Goal: Task Accomplishment & Management: Manage account settings

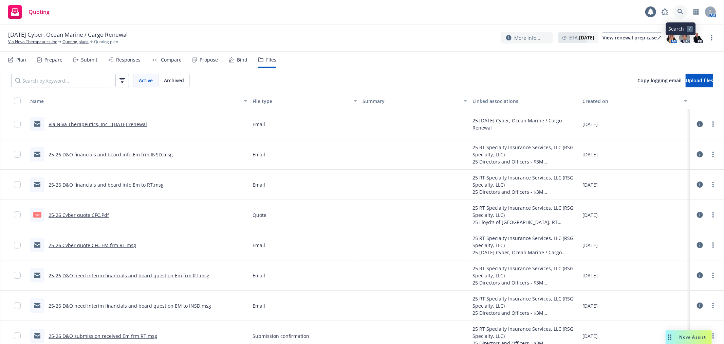
click at [680, 17] on link at bounding box center [681, 12] width 14 height 14
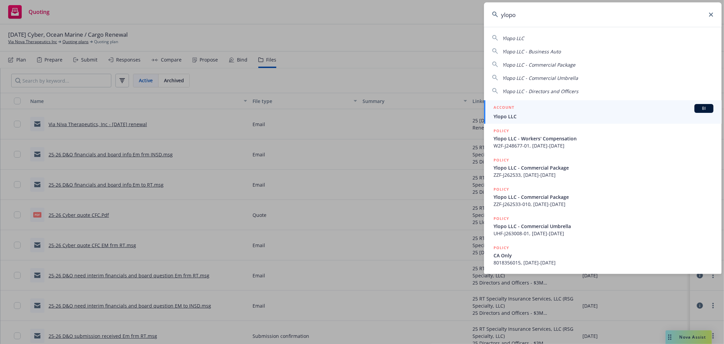
type input "ylopo"
click at [539, 123] on link "ACCOUNT BI Ylopo LLC" at bounding box center [603, 111] width 238 height 23
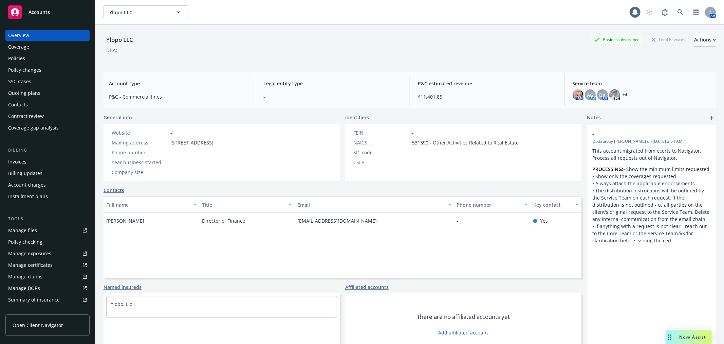
click at [48, 92] on div "Quoting plans" at bounding box center [47, 93] width 79 height 11
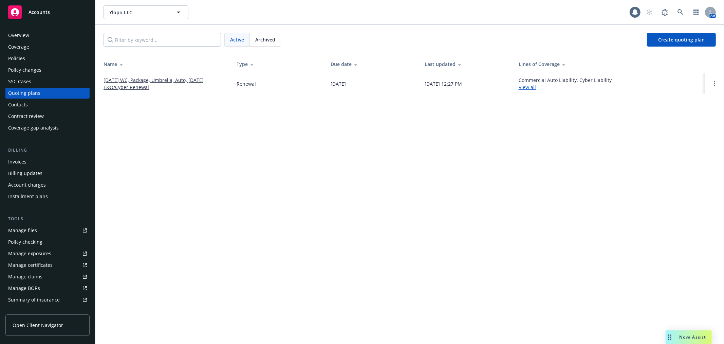
click at [38, 107] on div "Contacts" at bounding box center [47, 104] width 79 height 11
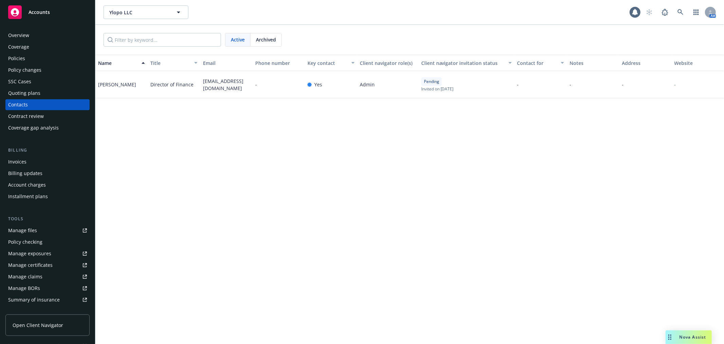
click at [45, 82] on div "SSC Cases" at bounding box center [47, 81] width 79 height 11
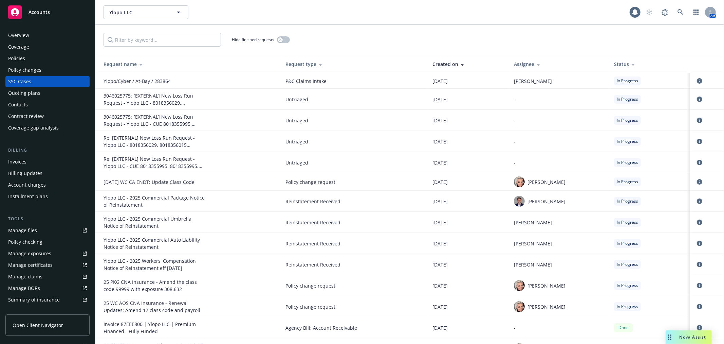
click at [49, 57] on div "Policies" at bounding box center [47, 58] width 79 height 11
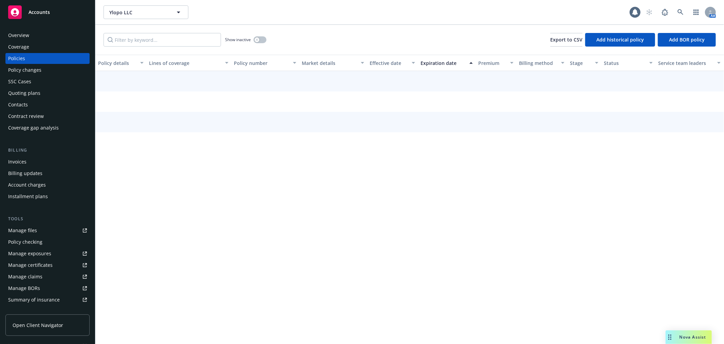
click at [53, 49] on div "Coverage" at bounding box center [47, 46] width 79 height 11
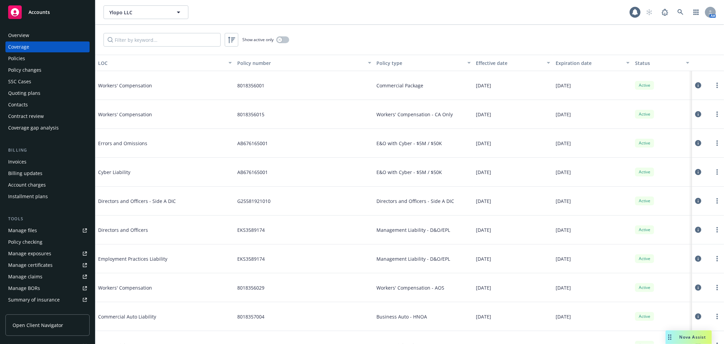
click at [55, 66] on div "Policy changes" at bounding box center [47, 70] width 79 height 11
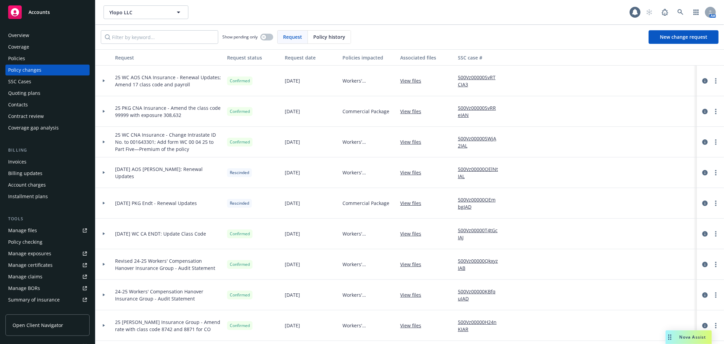
click at [51, 45] on div "Coverage" at bounding box center [47, 46] width 79 height 11
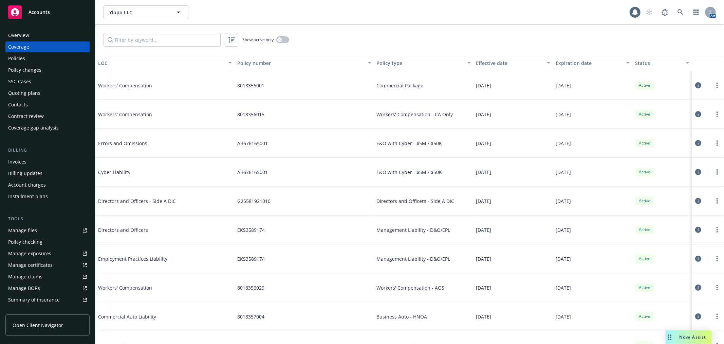
click at [19, 61] on div "Policies" at bounding box center [16, 58] width 17 height 11
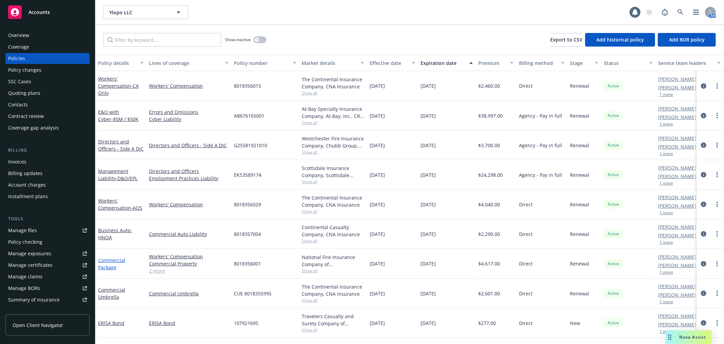
click at [117, 257] on link "Commercial Package" at bounding box center [111, 264] width 27 height 14
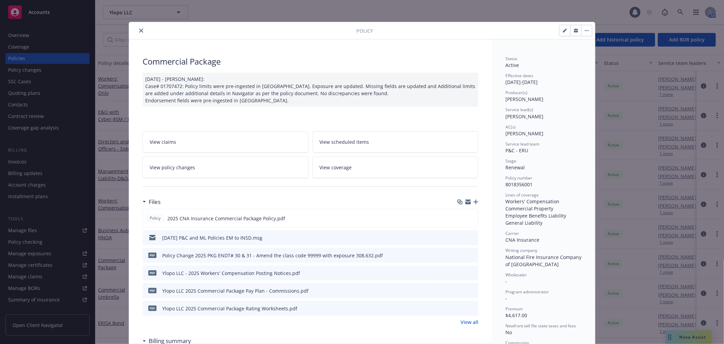
click at [139, 31] on icon "close" at bounding box center [141, 31] width 4 height 4
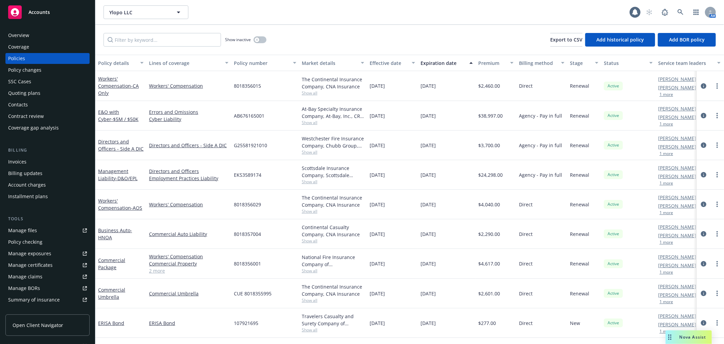
click at [50, 232] on link "Manage files" at bounding box center [47, 230] width 84 height 11
click at [108, 263] on div "Commercial Package" at bounding box center [120, 263] width 45 height 14
click at [110, 262] on link "Commercial Package" at bounding box center [111, 264] width 27 height 14
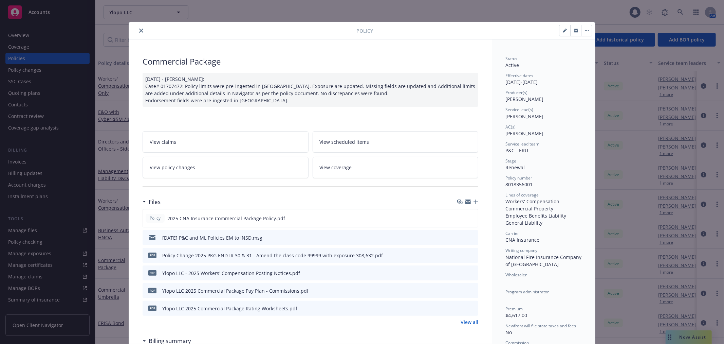
scroll to position [20, 0]
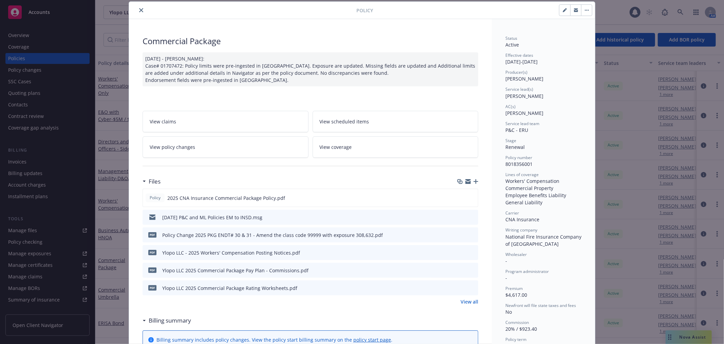
click at [474, 184] on div at bounding box center [467, 181] width 21 height 5
click at [474, 182] on icon "button" at bounding box center [476, 181] width 5 height 5
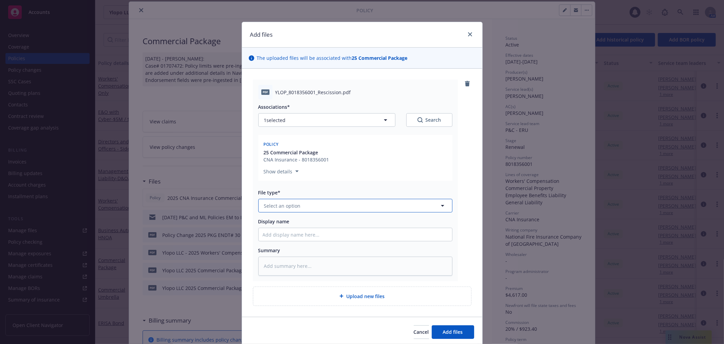
click at [333, 200] on button "Select an option" at bounding box center [355, 206] width 194 height 14
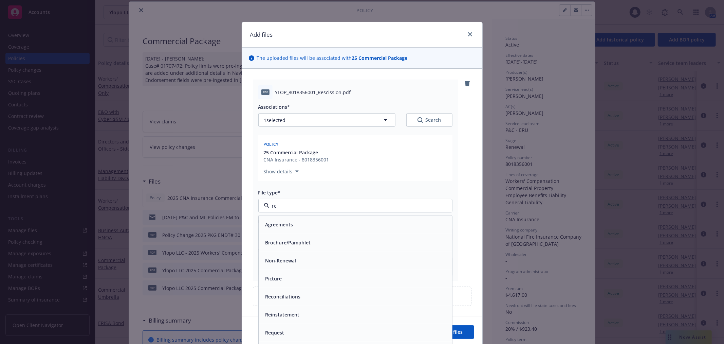
type input "r"
type input "reins"
click at [300, 230] on div "Reinstatement" at bounding box center [356, 224] width 194 height 18
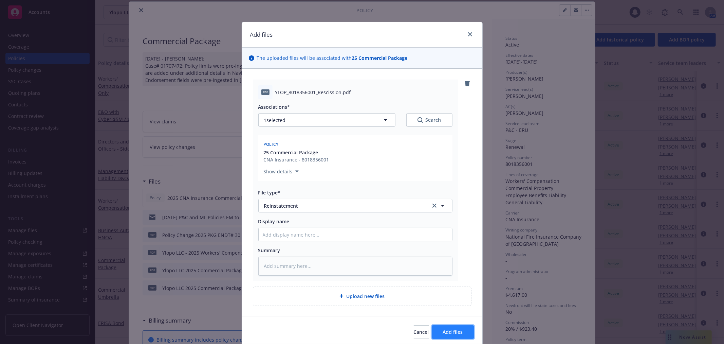
click at [459, 337] on button "Add files" at bounding box center [453, 332] width 42 height 14
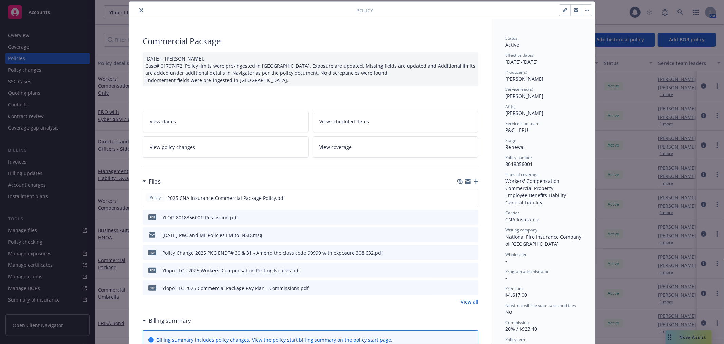
scroll to position [0, 0]
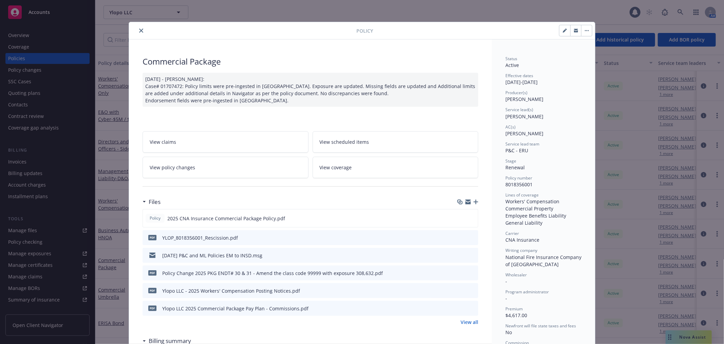
click at [138, 26] on button "close" at bounding box center [141, 30] width 8 height 8
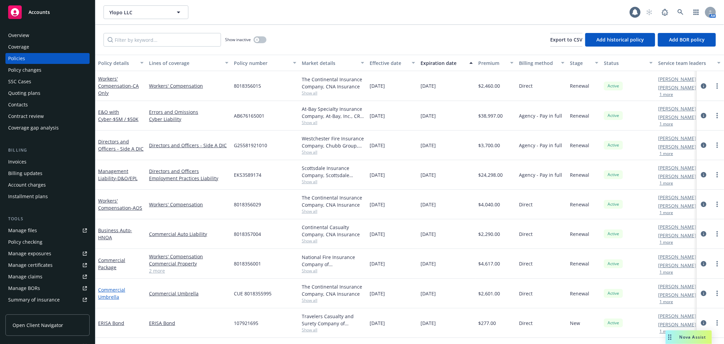
click at [111, 292] on link "Commercial Umbrella" at bounding box center [111, 293] width 27 height 14
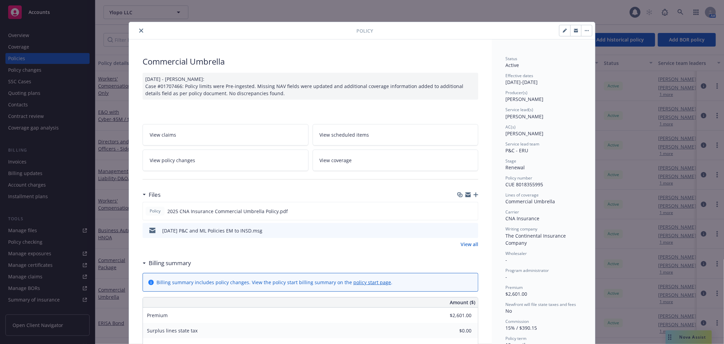
click at [470, 198] on div "Files" at bounding box center [311, 194] width 336 height 14
click at [477, 196] on div "Commercial Umbrella 08/13/2025 - Galib Sheik: Case #01707466: Policy limits wer…" at bounding box center [310, 339] width 363 height 600
click at [474, 196] on icon "button" at bounding box center [476, 194] width 5 height 5
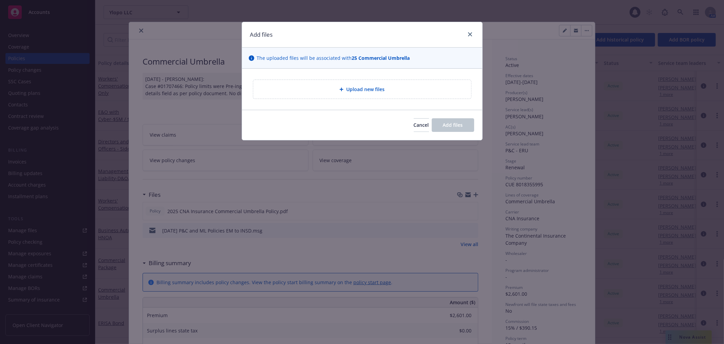
type textarea "x"
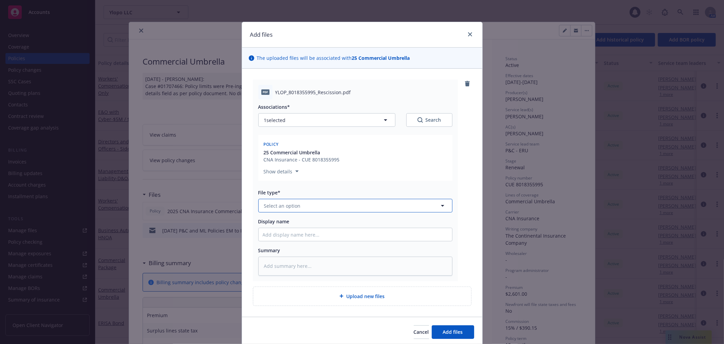
click at [348, 205] on button "Select an option" at bounding box center [355, 206] width 194 height 14
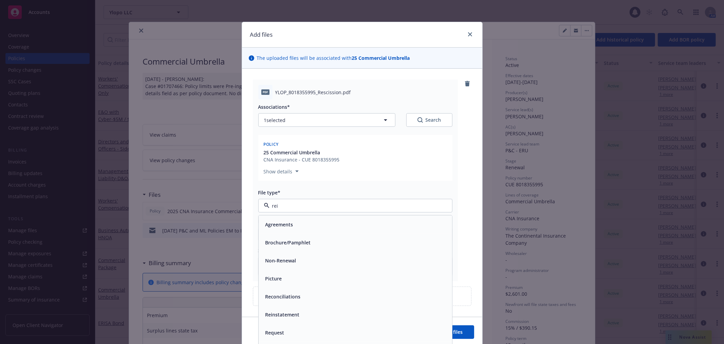
type input "rein"
click at [347, 216] on div "Reinstatement" at bounding box center [356, 224] width 194 height 18
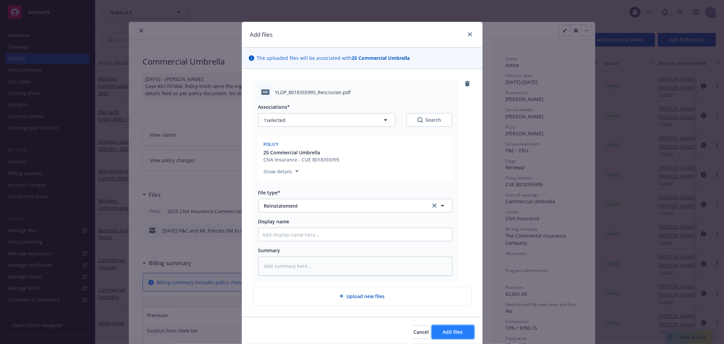
click at [461, 330] on button "Add files" at bounding box center [453, 332] width 42 height 14
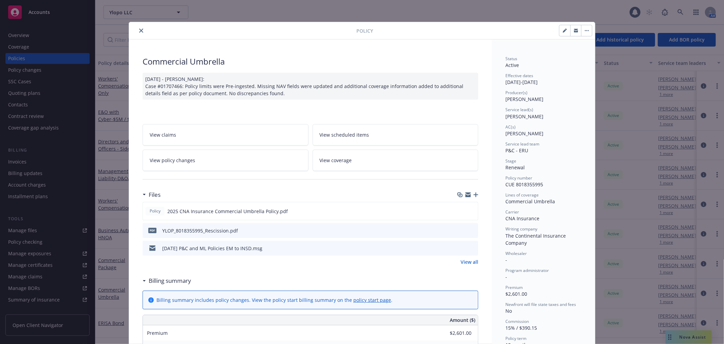
click at [139, 29] on icon "close" at bounding box center [141, 31] width 4 height 4
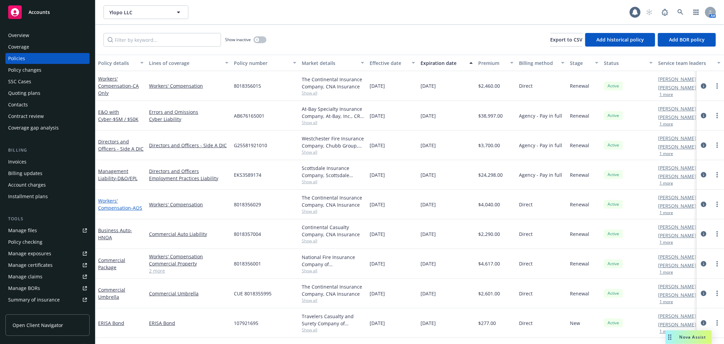
click at [110, 202] on link "Workers' Compensation - AOS" at bounding box center [120, 204] width 44 height 14
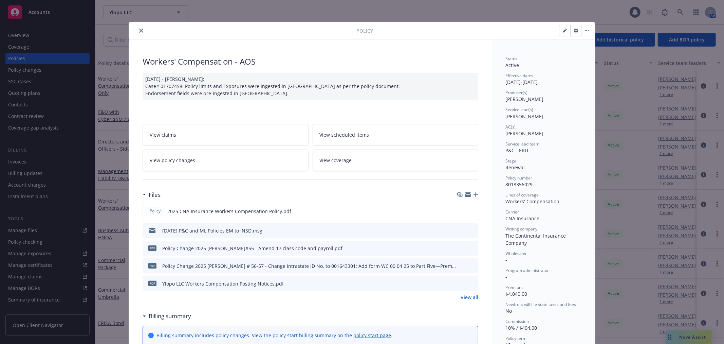
click at [474, 196] on icon "button" at bounding box center [476, 194] width 5 height 5
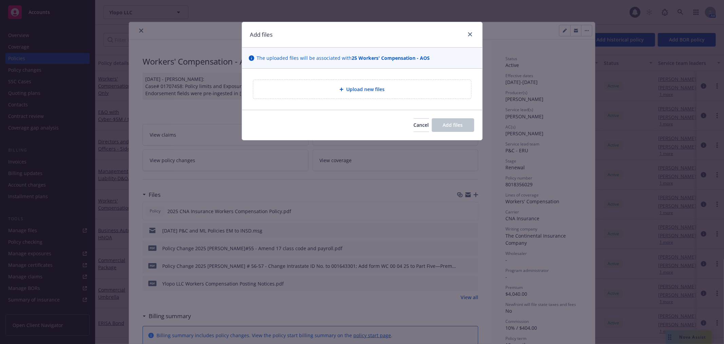
type textarea "x"
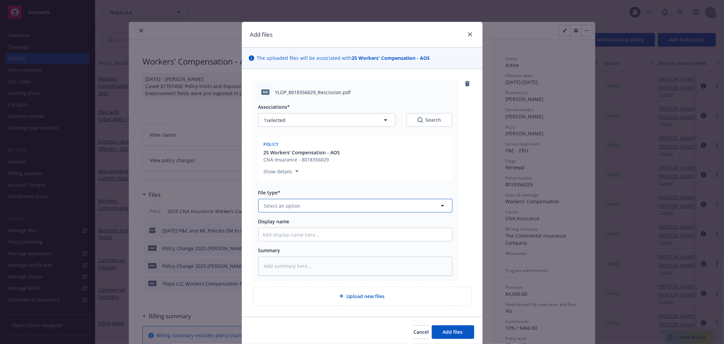
click at [345, 211] on button "Select an option" at bounding box center [355, 206] width 194 height 14
type input "reins"
click at [344, 232] on div "Reinstatement" at bounding box center [356, 224] width 194 height 18
click at [335, 235] on input "Display name" at bounding box center [356, 234] width 194 height 13
click at [459, 332] on span "Add files" at bounding box center [453, 331] width 20 height 6
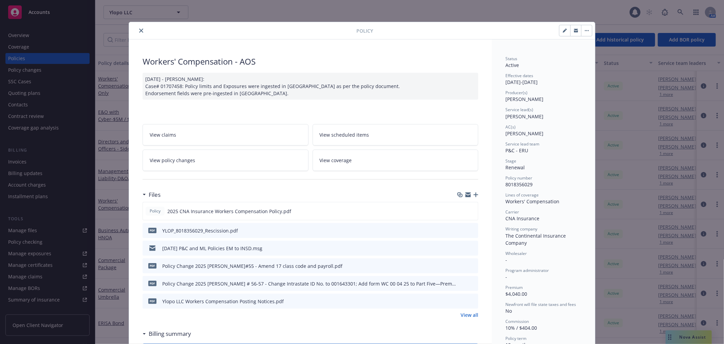
click at [137, 30] on button "close" at bounding box center [141, 30] width 8 height 8
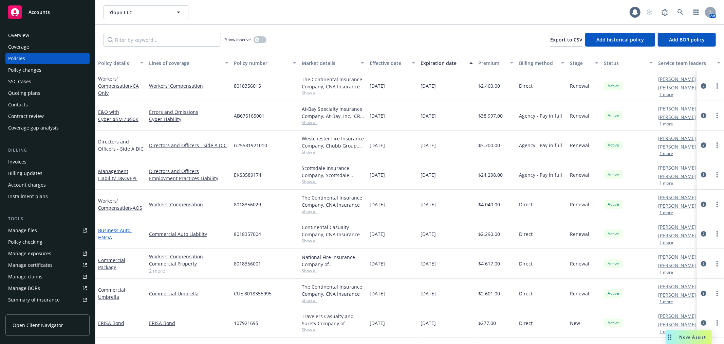
click at [115, 230] on link "Business Auto - HNOA" at bounding box center [115, 234] width 34 height 14
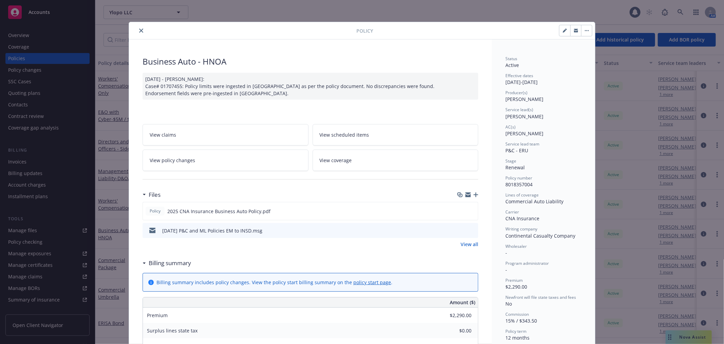
click at [474, 195] on icon "button" at bounding box center [476, 194] width 5 height 5
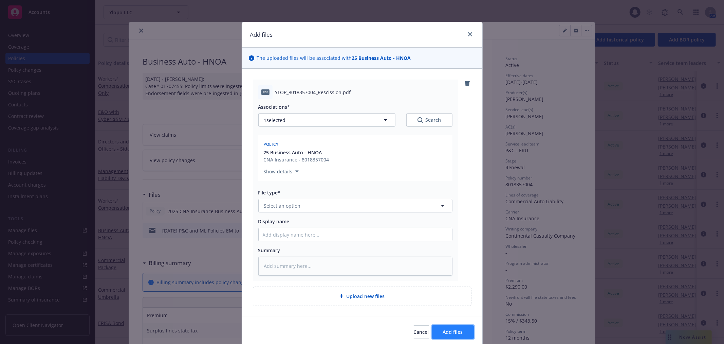
click at [437, 327] on button "Add files" at bounding box center [453, 332] width 42 height 14
type textarea "x"
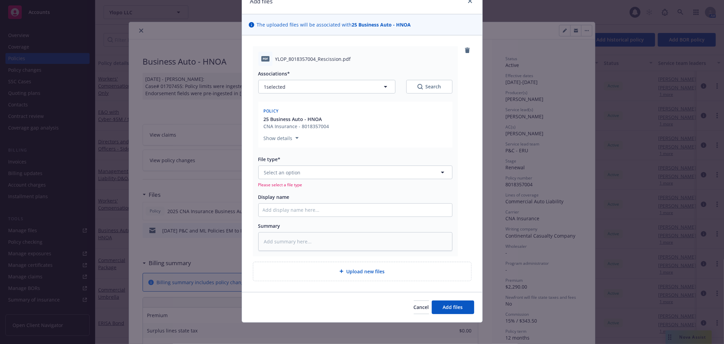
drag, startPoint x: 367, startPoint y: 161, endPoint x: 368, endPoint y: 158, distance: 3.9
click at [368, 158] on div "File type*" at bounding box center [355, 159] width 194 height 7
click at [365, 169] on button "Select an option" at bounding box center [355, 172] width 194 height 14
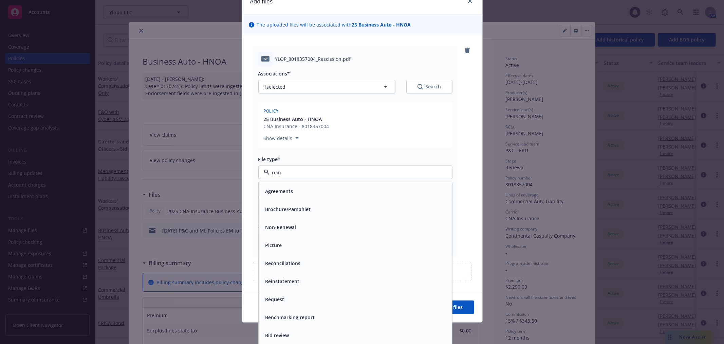
type input "reins"
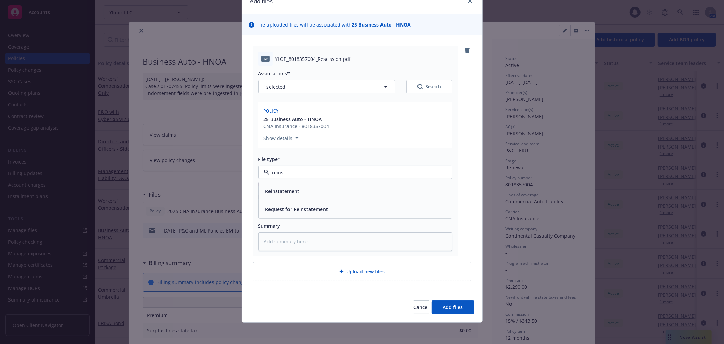
click at [390, 194] on div "Reinstatement" at bounding box center [355, 191] width 185 height 10
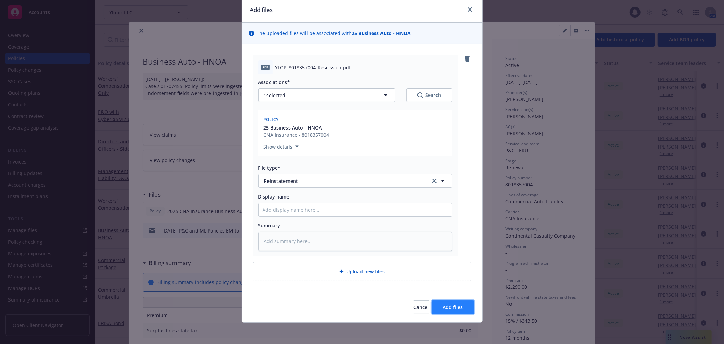
click at [444, 303] on button "Add files" at bounding box center [453, 307] width 42 height 14
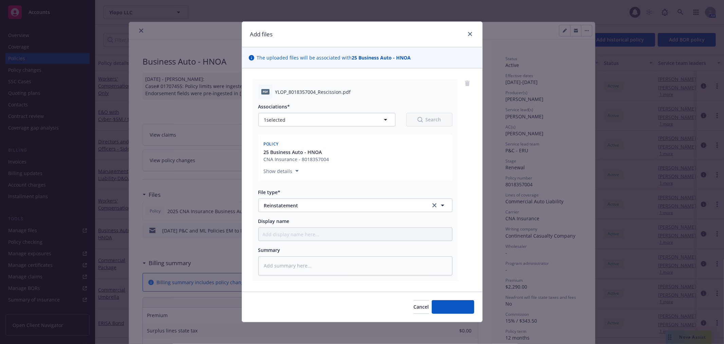
scroll to position [0, 0]
type textarea "x"
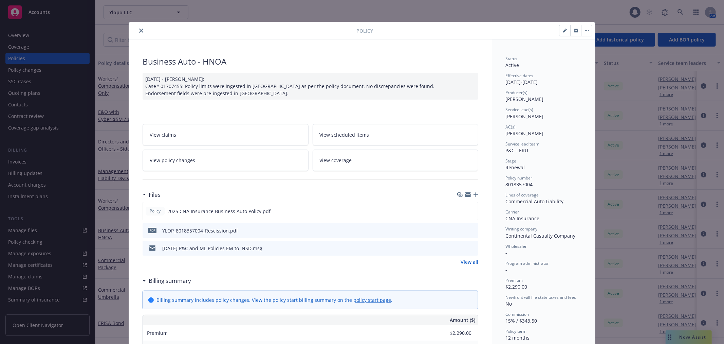
drag, startPoint x: 135, startPoint y: 33, endPoint x: 500, endPoint y: 39, distance: 365.4
click at [137, 33] on button "close" at bounding box center [141, 30] width 8 height 8
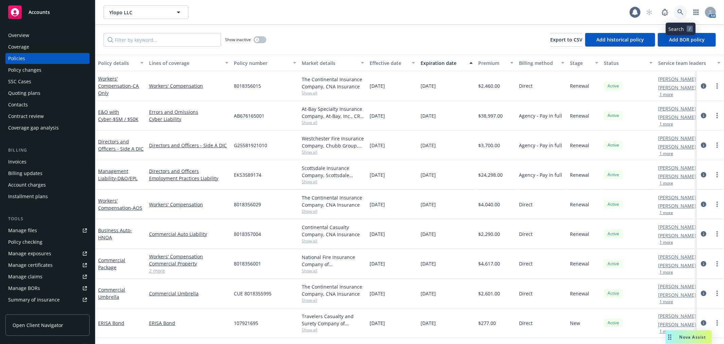
click at [681, 11] on icon at bounding box center [681, 12] width 6 height 6
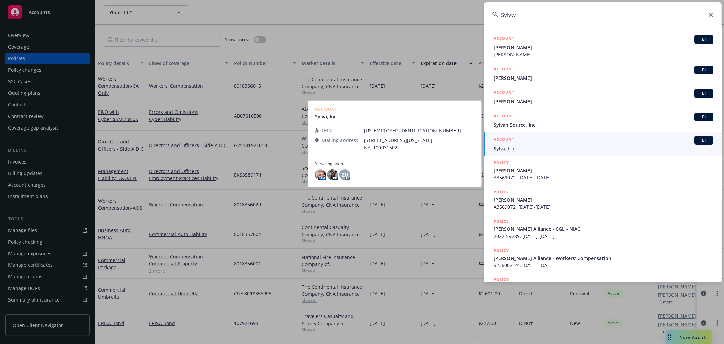
type input "Sylvw"
click at [517, 150] on span "Sylva, Inc." at bounding box center [604, 148] width 220 height 7
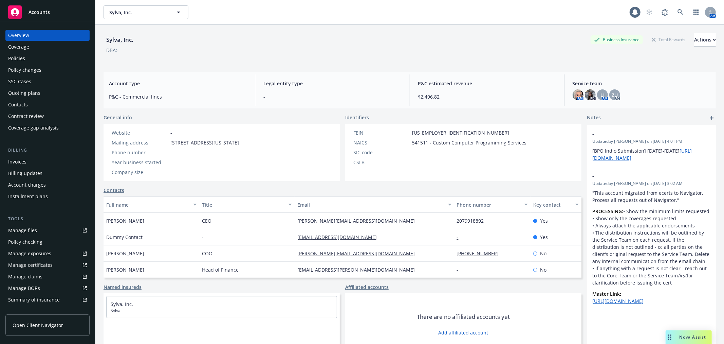
click at [21, 104] on div "Contacts" at bounding box center [18, 104] width 20 height 11
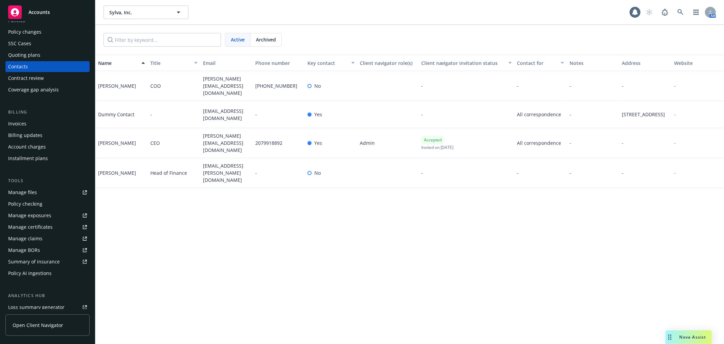
scroll to position [113, 0]
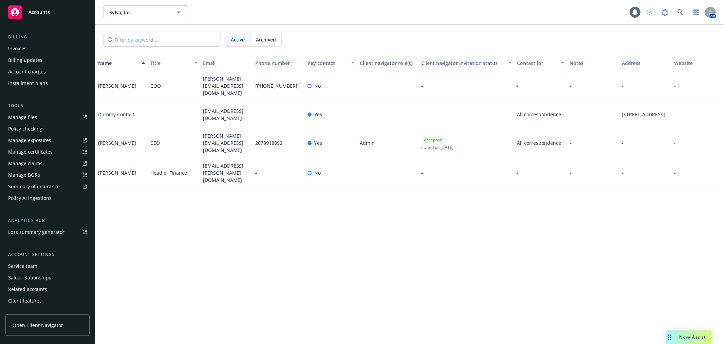
click at [53, 267] on div "Service team" at bounding box center [47, 265] width 79 height 11
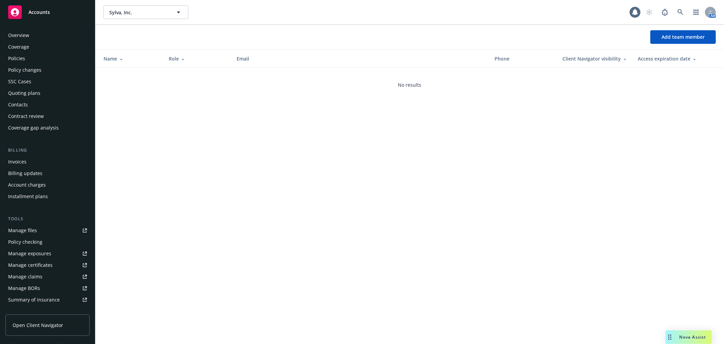
scroll to position [122, 0]
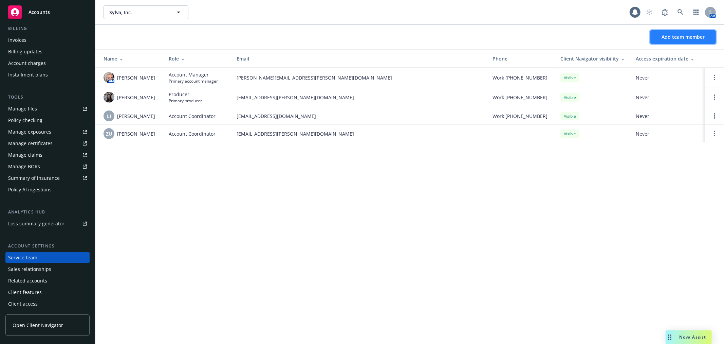
click at [713, 37] on button "Add team member" at bounding box center [684, 37] width 66 height 14
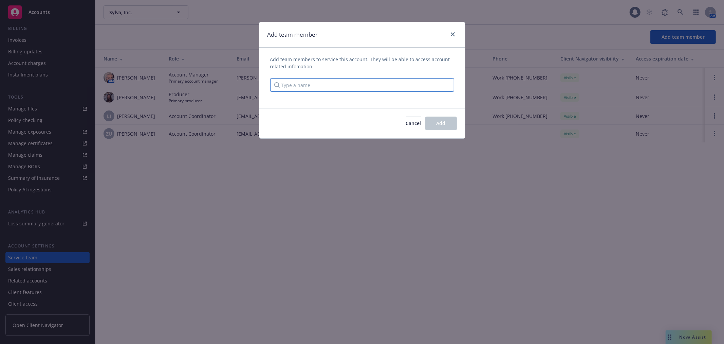
click at [355, 85] on input "Type a name" at bounding box center [362, 85] width 184 height 14
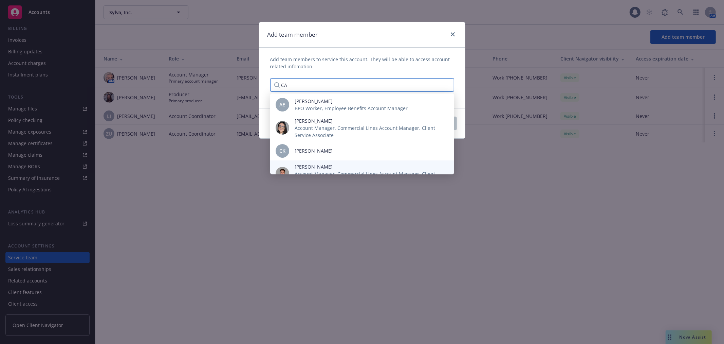
type input "CA"
click at [322, 167] on span "[PERSON_NAME]" at bounding box center [369, 166] width 149 height 7
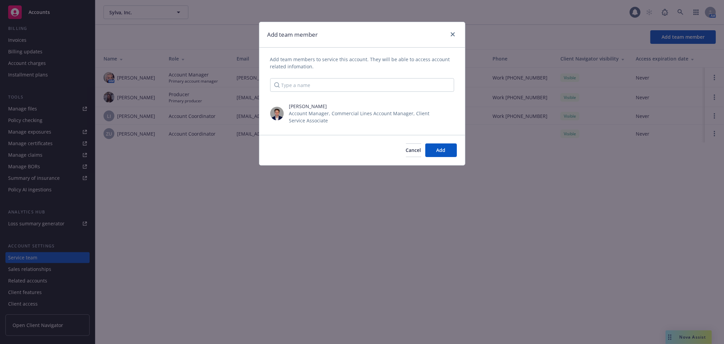
click at [412, 47] on div "Add team member" at bounding box center [362, 34] width 206 height 25
click at [439, 146] on button "Add" at bounding box center [441, 150] width 32 height 14
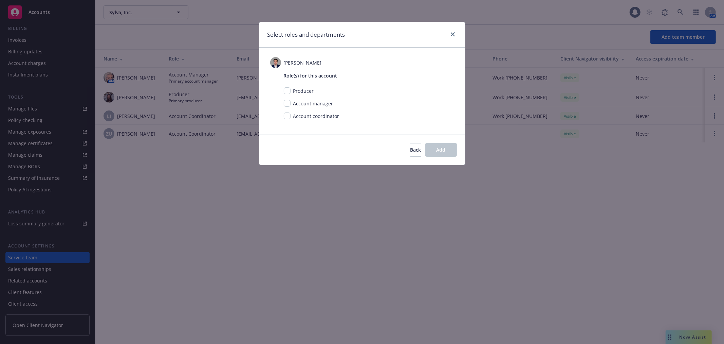
click at [300, 114] on span "Account coordinator" at bounding box center [316, 116] width 46 height 6
click at [290, 115] on input "checkbox" at bounding box center [287, 115] width 7 height 7
checkbox input "true"
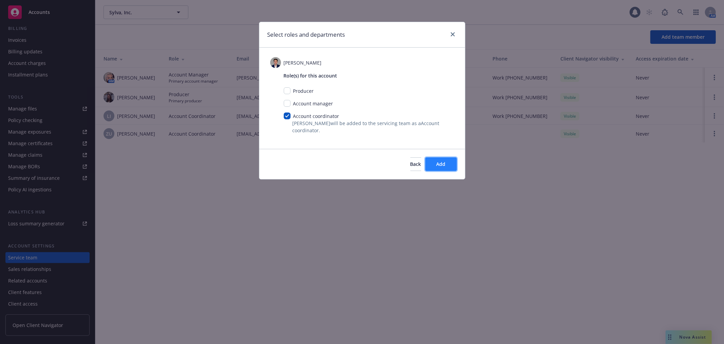
click at [450, 165] on button "Add" at bounding box center [441, 164] width 32 height 14
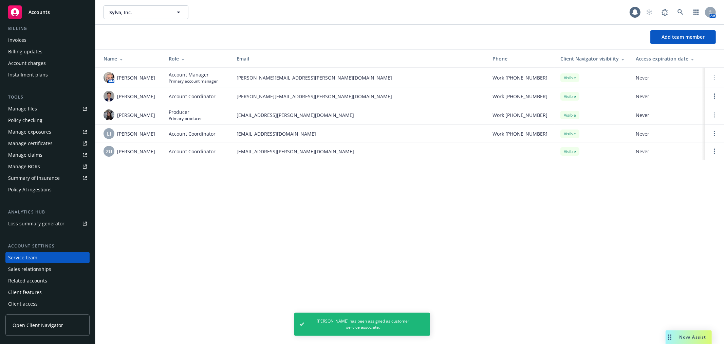
click at [716, 159] on td at bounding box center [714, 151] width 19 height 18
click at [716, 152] on link "Open options" at bounding box center [715, 151] width 8 height 8
click at [665, 134] on span "Remove account coordinator" at bounding box center [668, 135] width 81 height 6
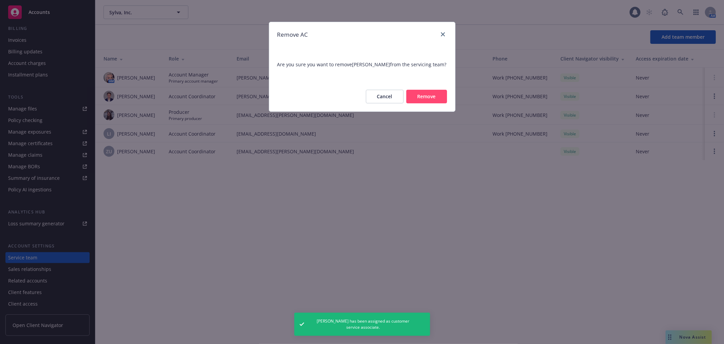
click at [419, 97] on button "Remove" at bounding box center [426, 97] width 41 height 14
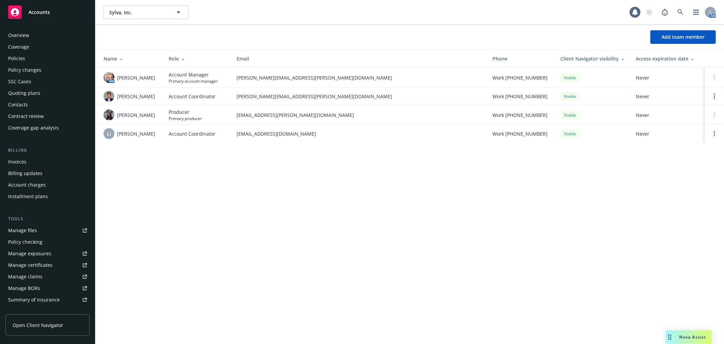
click at [35, 66] on div "Policy changes" at bounding box center [24, 70] width 33 height 11
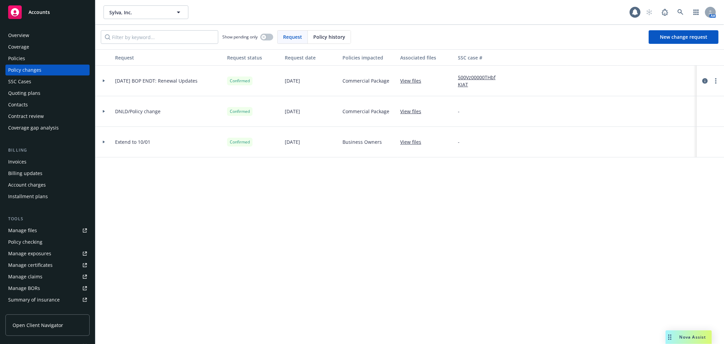
click at [412, 80] on link "View files" at bounding box center [413, 80] width 26 height 7
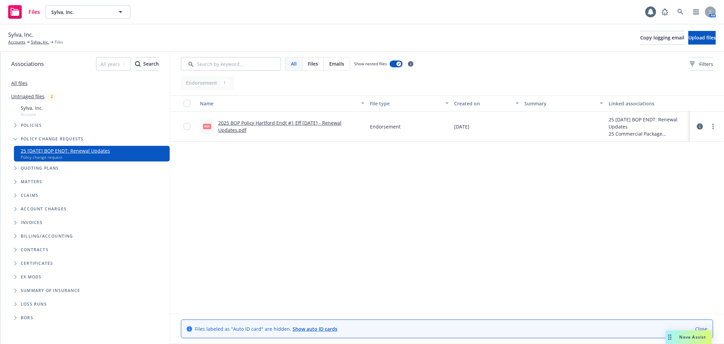
click at [286, 123] on link "2025 BOP Policy Hartford Endt #1 Eff 10/1/25 - Renewal Updates.pdf" at bounding box center [279, 127] width 123 height 14
click at [684, 14] on link at bounding box center [681, 12] width 14 height 14
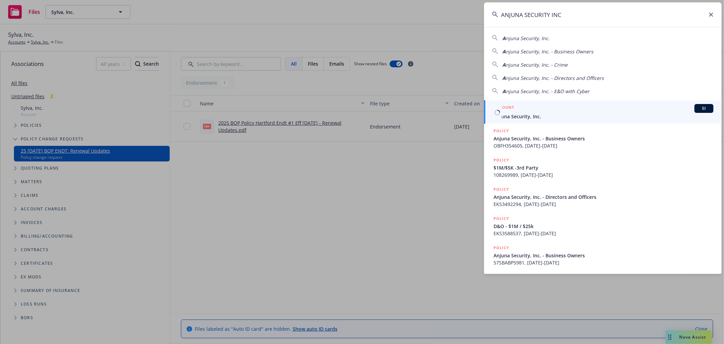
type input "ANJUNA SECURITY INC"
click at [539, 110] on div "ACCOUNT BI" at bounding box center [604, 108] width 220 height 9
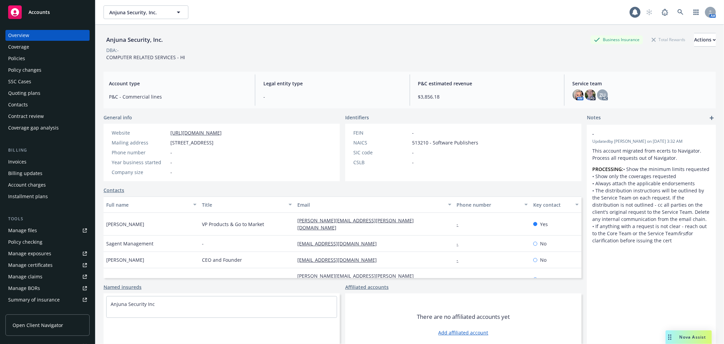
click at [37, 104] on div "Contacts" at bounding box center [47, 104] width 79 height 11
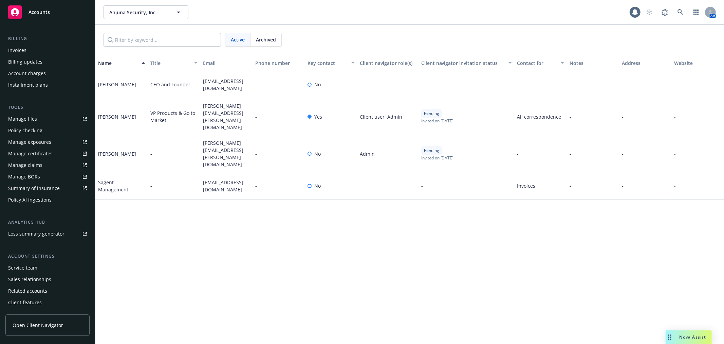
scroll to position [122, 0]
click at [43, 241] on div "Overview Coverage Policies Policy changes SSC Cases Quoting plans Contacts Cont…" at bounding box center [47, 108] width 84 height 401
click at [35, 254] on div "Service team" at bounding box center [22, 257] width 29 height 11
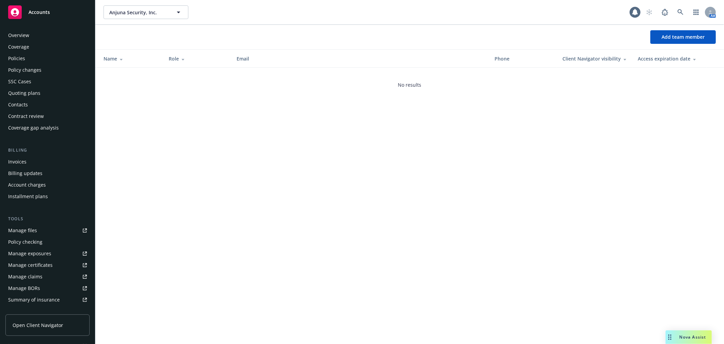
scroll to position [122, 0]
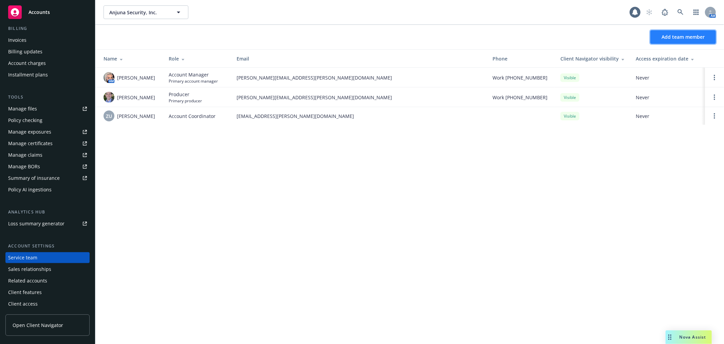
click at [678, 41] on button "Add team member" at bounding box center [684, 37] width 66 height 14
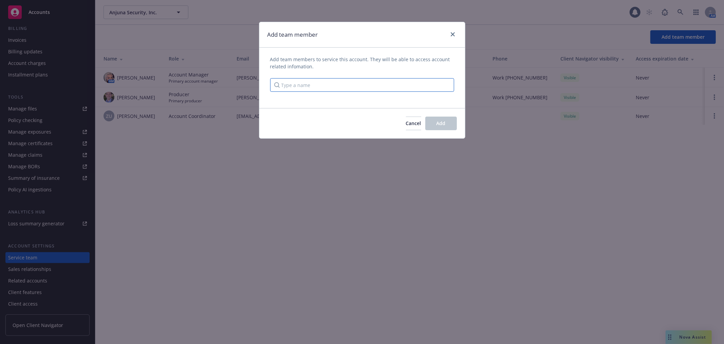
click at [375, 83] on input "Type a name" at bounding box center [362, 85] width 184 height 14
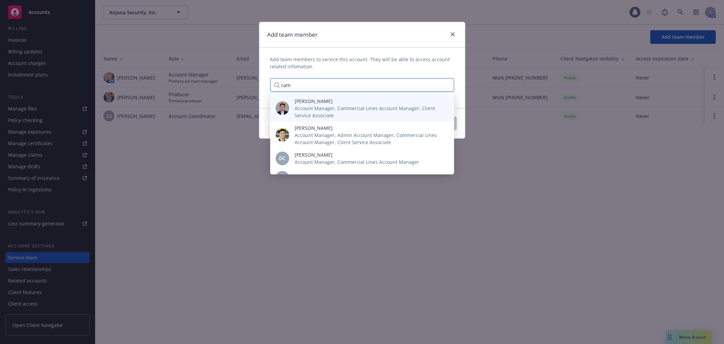
type input "cam"
click at [394, 113] on span "Account Manager, Commercial Lines Account Manager, Client Service Associate" at bounding box center [369, 112] width 149 height 14
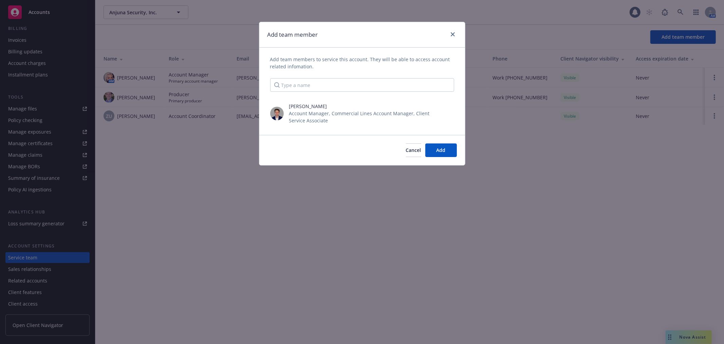
click at [386, 52] on div "Add team members to service this account. They will be able to access account r…" at bounding box center [362, 91] width 206 height 87
click at [435, 147] on span "Aaryn Lewis" at bounding box center [369, 144] width 149 height 7
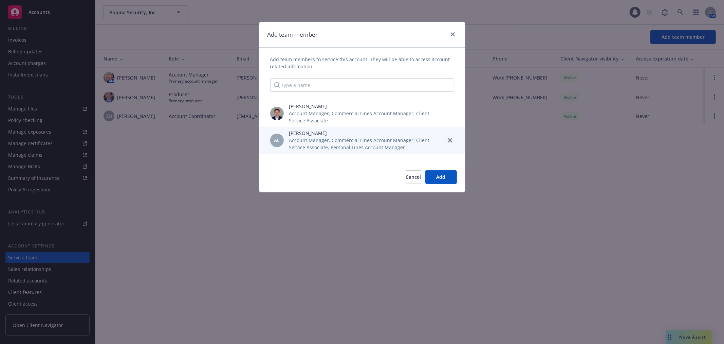
click at [450, 137] on link "close" at bounding box center [450, 140] width 8 height 8
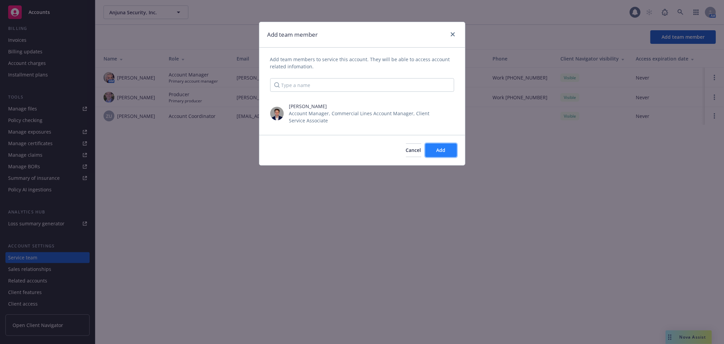
click at [440, 151] on span "Add" at bounding box center [441, 150] width 9 height 6
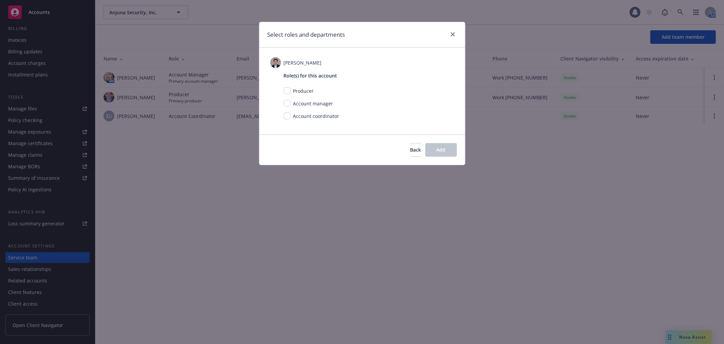
click at [275, 115] on div "Role(s) for this account Producer Account manager Account coordinator" at bounding box center [362, 96] width 184 height 57
click at [283, 113] on div "Role(s) for this account Producer Account manager Account coordinator" at bounding box center [362, 96] width 184 height 57
click at [283, 117] on div "Role(s) for this account Producer Account manager Account coordinator" at bounding box center [362, 96] width 184 height 57
click at [282, 121] on div "Role(s) for this account Producer Account manager Account coordinator" at bounding box center [362, 96] width 184 height 57
click at [286, 116] on input "checkbox" at bounding box center [287, 115] width 7 height 7
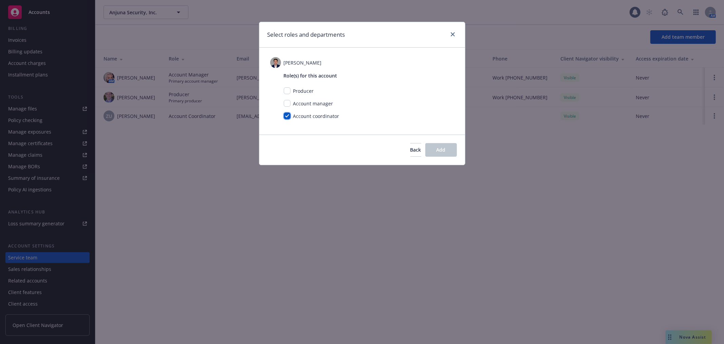
checkbox input "true"
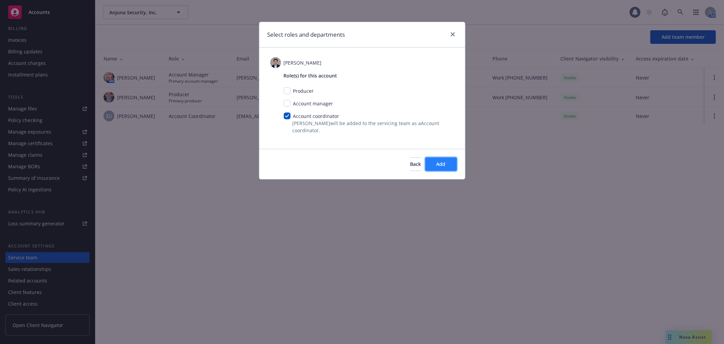
click at [435, 162] on button "Add" at bounding box center [441, 164] width 32 height 14
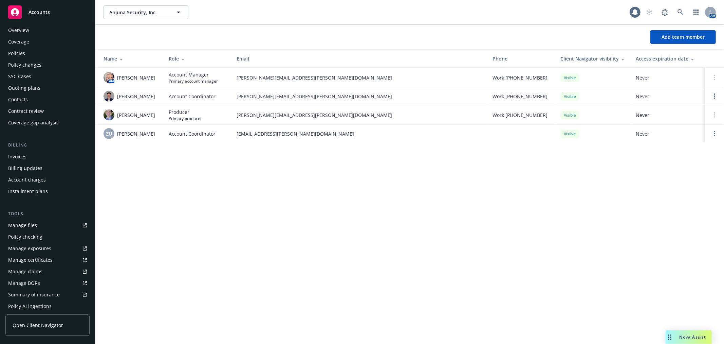
scroll to position [0, 0]
click at [52, 54] on div "Policies" at bounding box center [47, 58] width 79 height 11
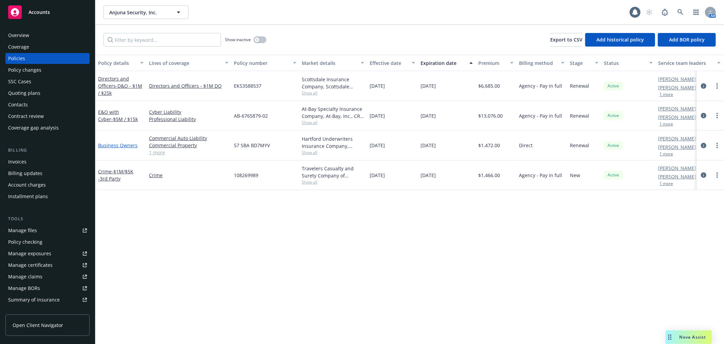
click at [130, 145] on link "Business Owners" at bounding box center [117, 145] width 39 height 6
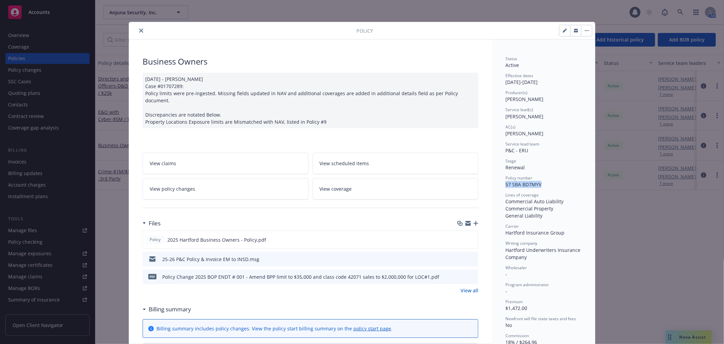
drag, startPoint x: 542, startPoint y: 187, endPoint x: 503, endPoint y: 183, distance: 39.2
click at [506, 183] on div "Policy number 57 SBA BD7MYV" at bounding box center [544, 181] width 76 height 13
copy span "57 SBA BD7MYV"
click at [138, 35] on div "Policy" at bounding box center [362, 30] width 466 height 17
click at [139, 29] on icon "close" at bounding box center [141, 31] width 4 height 4
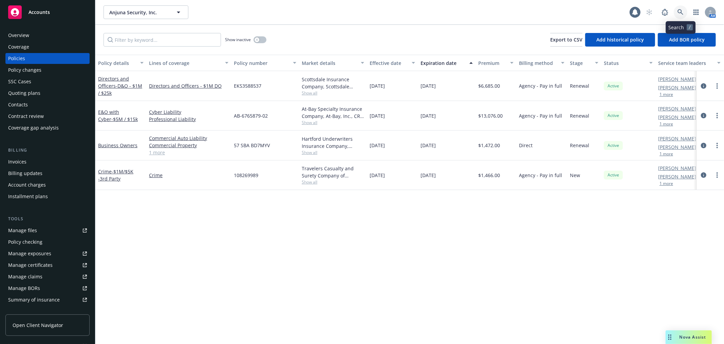
click at [684, 14] on link at bounding box center [681, 12] width 14 height 14
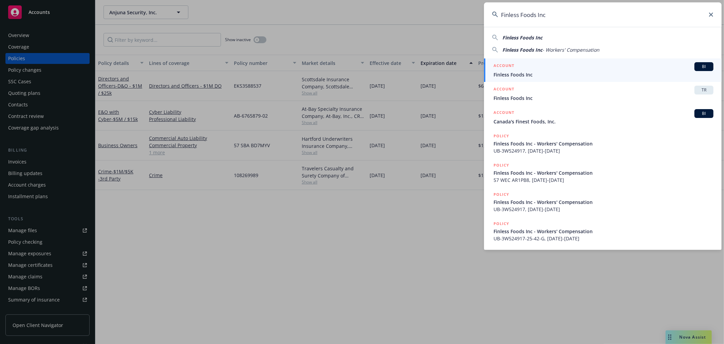
type input "Finless Foods Inc"
click at [522, 77] on span "Finless Foods Inc" at bounding box center [604, 74] width 220 height 7
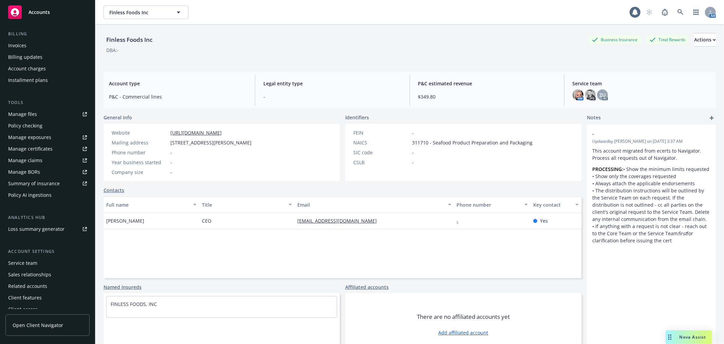
scroll to position [122, 0]
click at [31, 255] on div "Service team" at bounding box center [22, 257] width 29 height 11
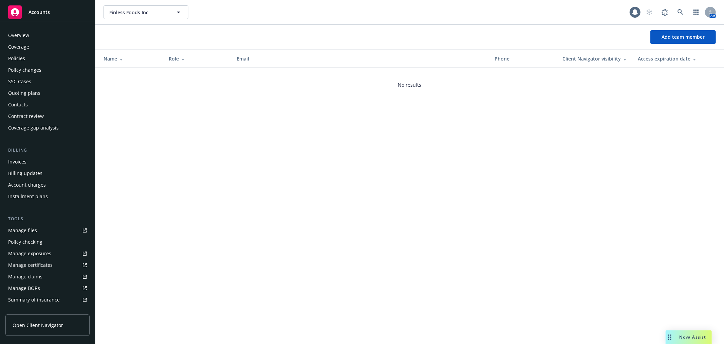
scroll to position [122, 0]
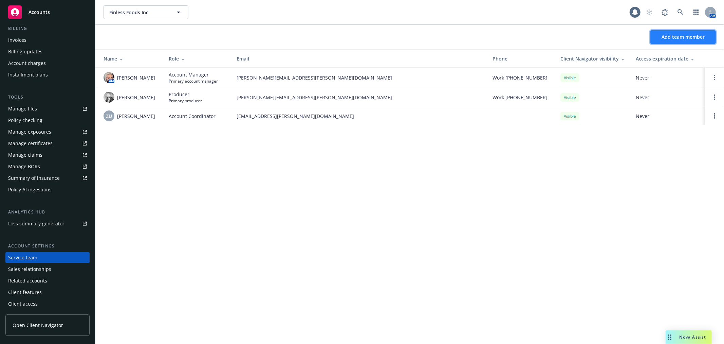
click at [683, 31] on button "Add team member" at bounding box center [684, 37] width 66 height 14
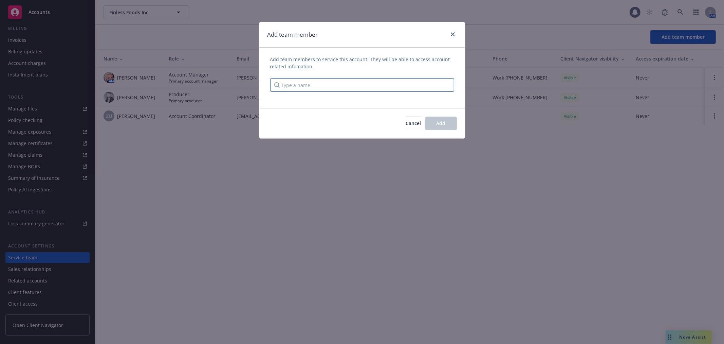
click at [339, 83] on input "Type a name" at bounding box center [362, 85] width 184 height 14
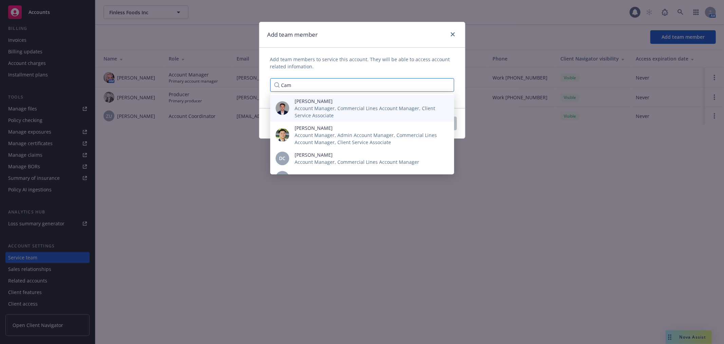
type input "Cam"
click at [343, 101] on span "Cameron Hardwick" at bounding box center [369, 100] width 149 height 7
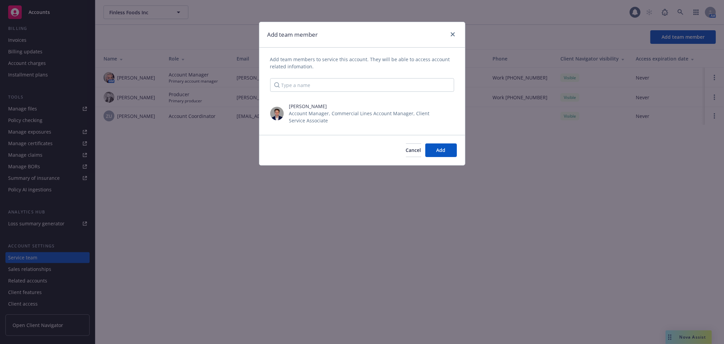
click at [364, 56] on span "Add team members to service this account. They will be able to access account r…" at bounding box center [362, 63] width 184 height 14
click at [452, 154] on button "Add" at bounding box center [441, 150] width 32 height 14
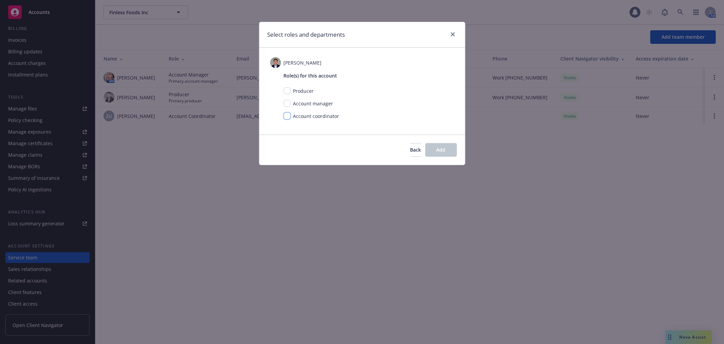
click at [285, 120] on div "Account coordinator" at bounding box center [369, 118] width 170 height 13
click at [288, 115] on input "checkbox" at bounding box center [287, 115] width 7 height 7
checkbox input "true"
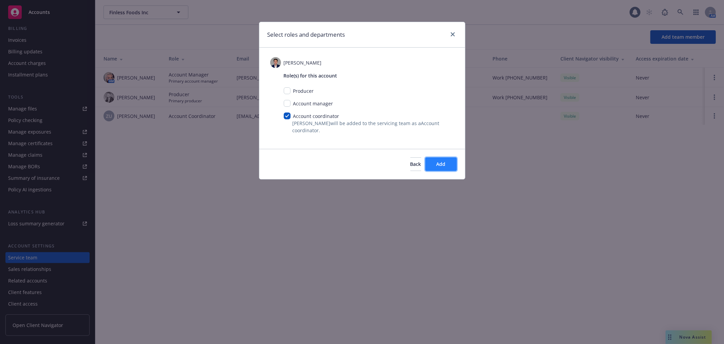
click at [442, 170] on button "Add" at bounding box center [441, 164] width 32 height 14
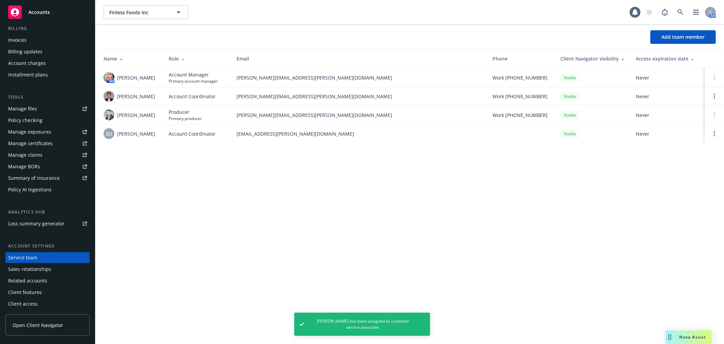
scroll to position [0, 0]
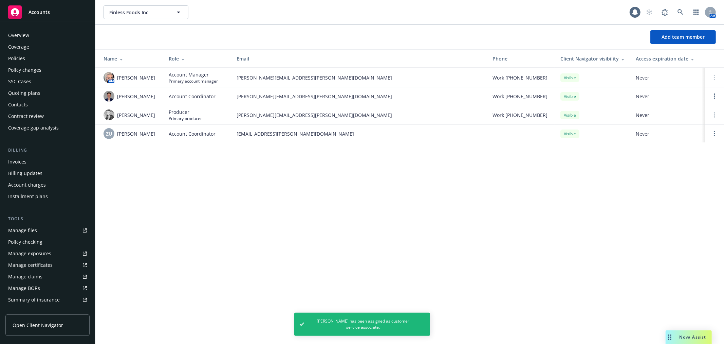
click at [24, 67] on div "Policy changes" at bounding box center [24, 70] width 33 height 11
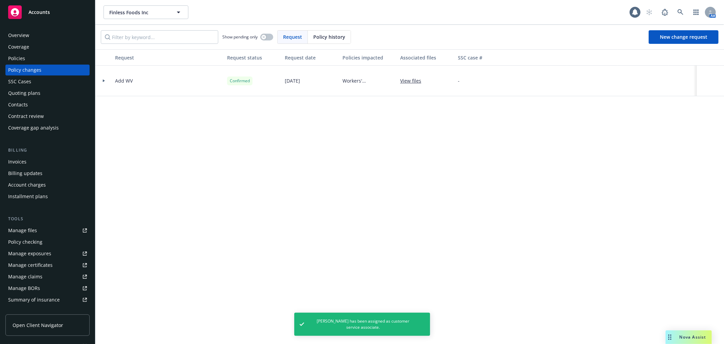
click at [100, 85] on div at bounding box center [103, 81] width 17 height 31
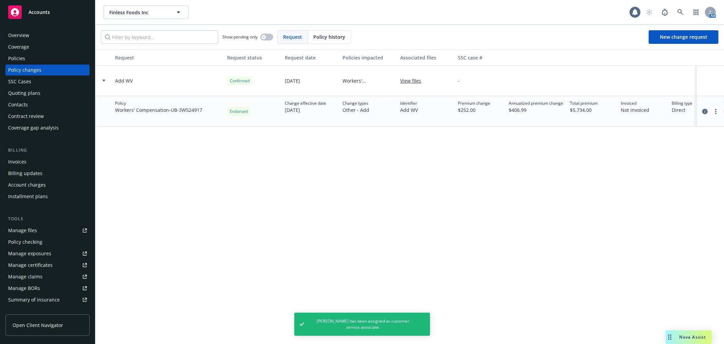
click at [100, 85] on div at bounding box center [103, 81] width 17 height 31
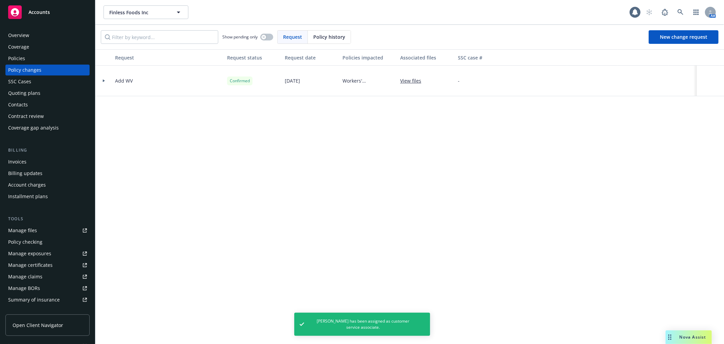
click at [20, 51] on div "Coverage" at bounding box center [18, 46] width 21 height 11
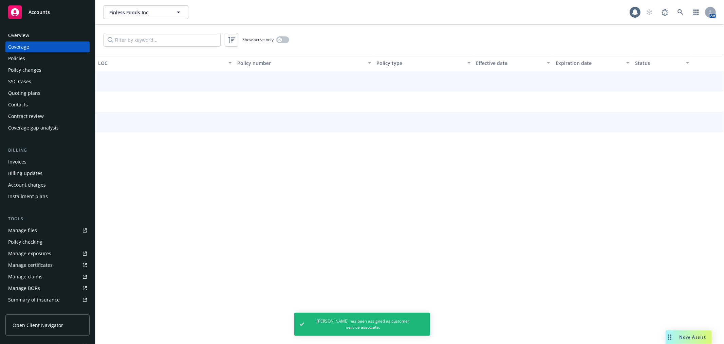
drag, startPoint x: 20, startPoint y: 50, endPoint x: 20, endPoint y: 54, distance: 4.1
click at [20, 54] on div "Policies" at bounding box center [16, 58] width 17 height 11
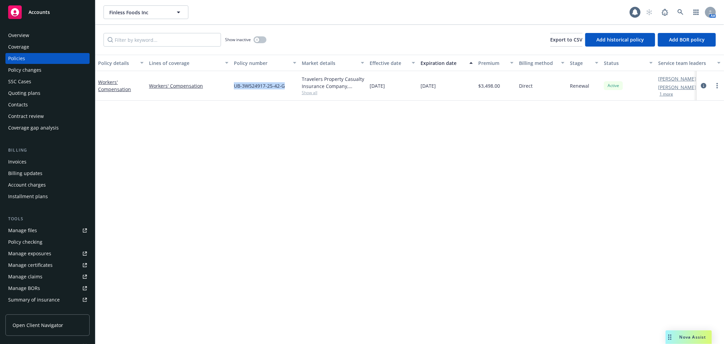
drag, startPoint x: 282, startPoint y: 85, endPoint x: 234, endPoint y: 89, distance: 48.4
click at [234, 89] on div "UB-3W524917-25-42-G" at bounding box center [265, 86] width 68 height 30
copy span "UB-3W524917-25-42-G"
click at [397, 211] on div "Policy details Lines of coverage Policy number Market details Effective date Ex…" at bounding box center [409, 199] width 629 height 289
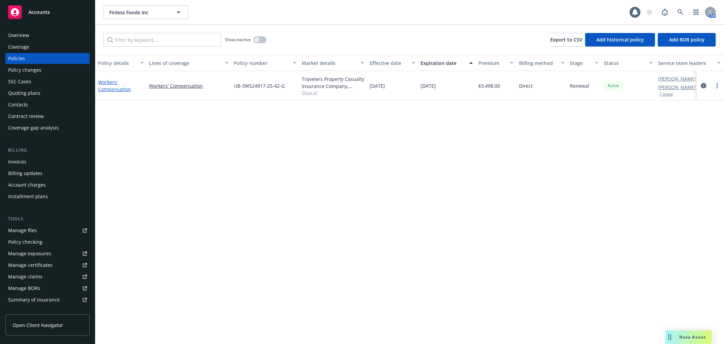
click at [123, 87] on link "Workers' Compensation" at bounding box center [114, 86] width 33 height 14
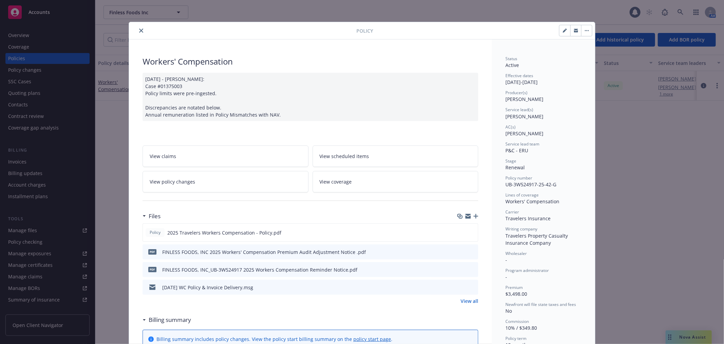
click at [142, 29] on button "close" at bounding box center [141, 30] width 8 height 8
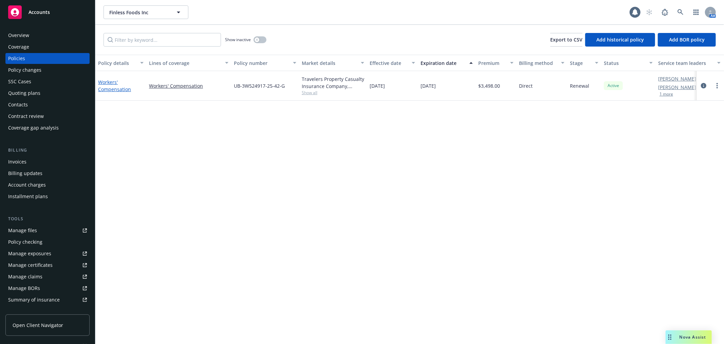
click at [111, 82] on link "Workers' Compensation" at bounding box center [114, 86] width 33 height 14
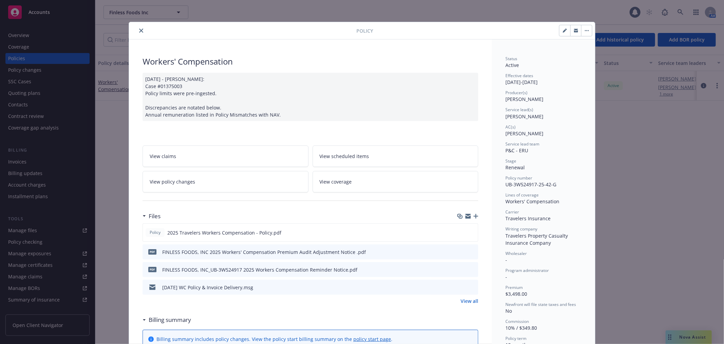
scroll to position [20, 0]
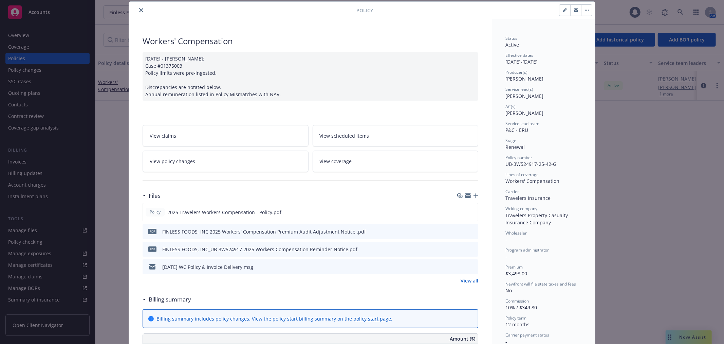
click at [141, 8] on button "close" at bounding box center [141, 10] width 8 height 8
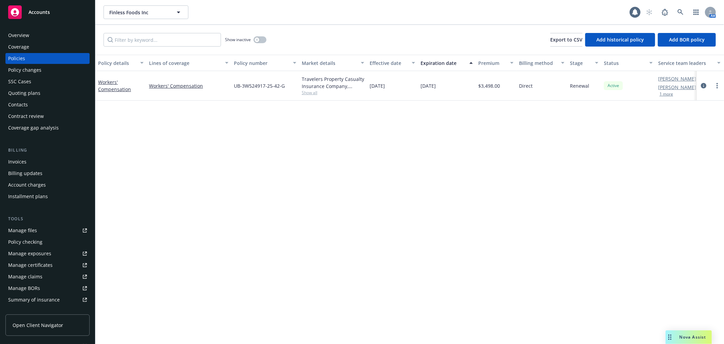
click at [16, 105] on div "Contacts" at bounding box center [18, 104] width 20 height 11
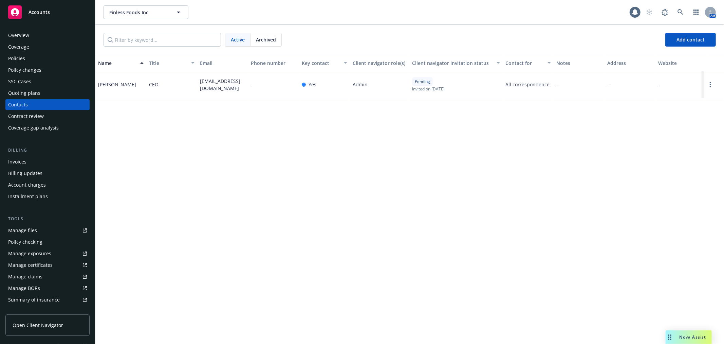
click at [56, 63] on div "Policies" at bounding box center [47, 58] width 79 height 11
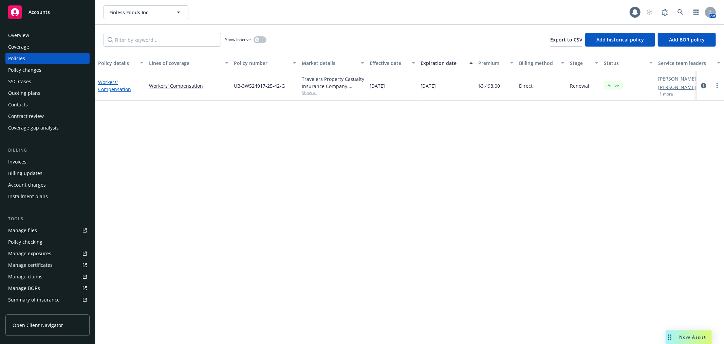
click at [113, 83] on link "Workers' Compensation" at bounding box center [114, 86] width 33 height 14
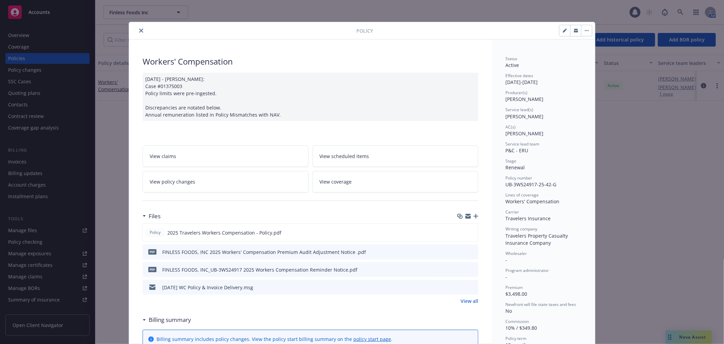
scroll to position [20, 0]
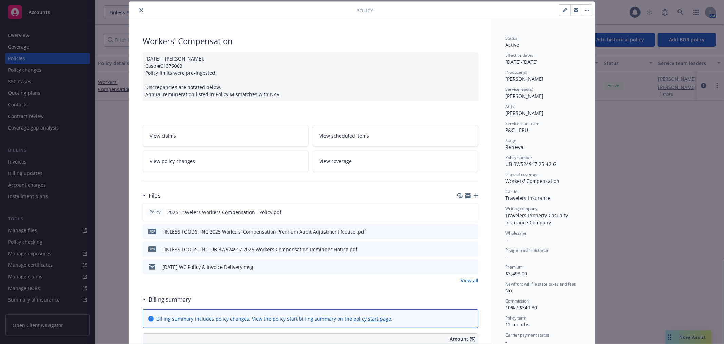
click at [465, 283] on link "View all" at bounding box center [470, 280] width 18 height 7
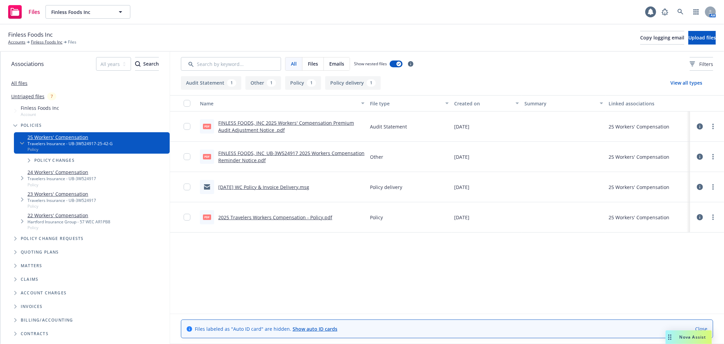
click at [269, 188] on link "[DATE] WC Policy & Invoice Delivery.msg" at bounding box center [263, 187] width 91 height 6
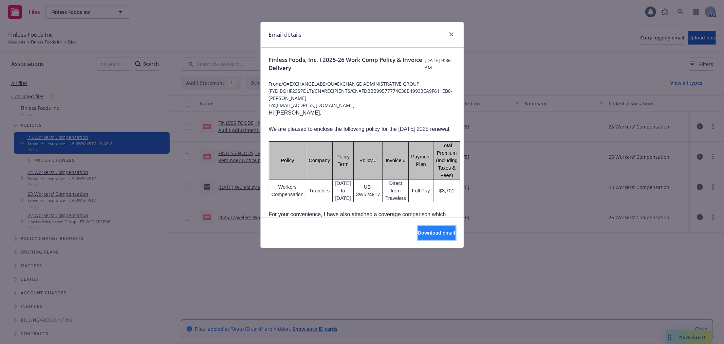
click at [437, 230] on span "Download email" at bounding box center [436, 232] width 37 height 6
click at [453, 33] on icon "close" at bounding box center [452, 34] width 4 height 4
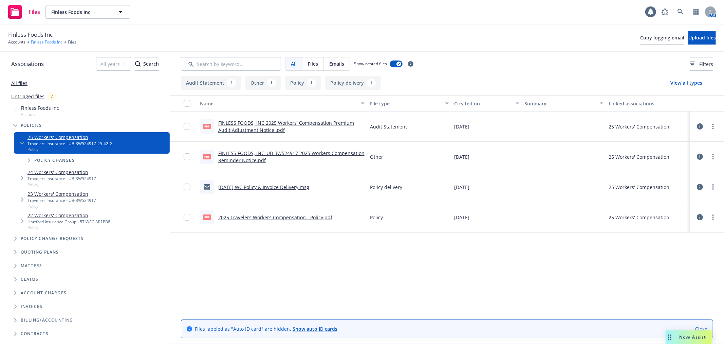
click at [48, 41] on link "Finless Foods Inc" at bounding box center [47, 42] width 32 height 6
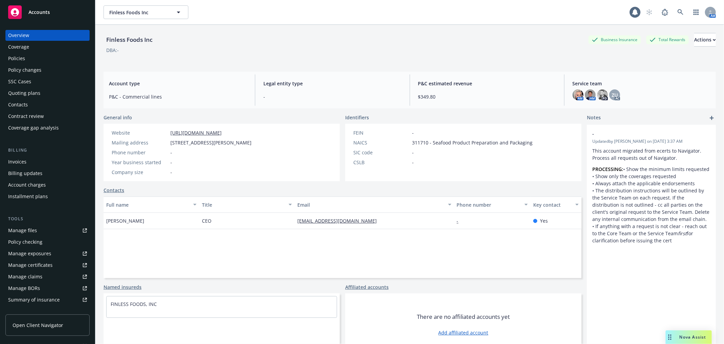
click at [26, 55] on div "Policies" at bounding box center [47, 58] width 79 height 11
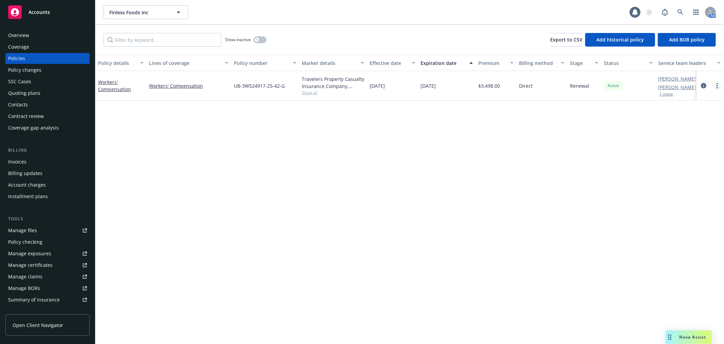
click at [719, 89] on link "more" at bounding box center [717, 85] width 8 height 8
click at [696, 121] on link "End policy" at bounding box center [681, 127] width 80 height 14
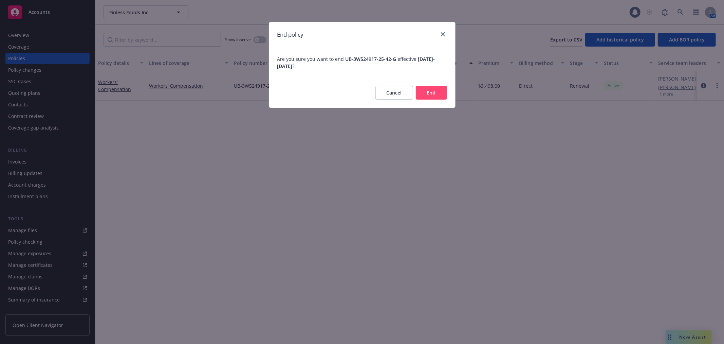
click at [433, 91] on button "End" at bounding box center [431, 93] width 31 height 14
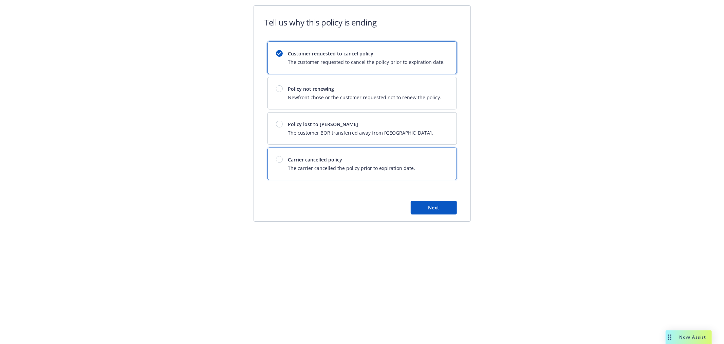
click at [377, 167] on span "The carrier cancelled the policy prior to expiration date." at bounding box center [351, 167] width 127 height 7
click at [432, 200] on div "Next" at bounding box center [362, 207] width 217 height 27
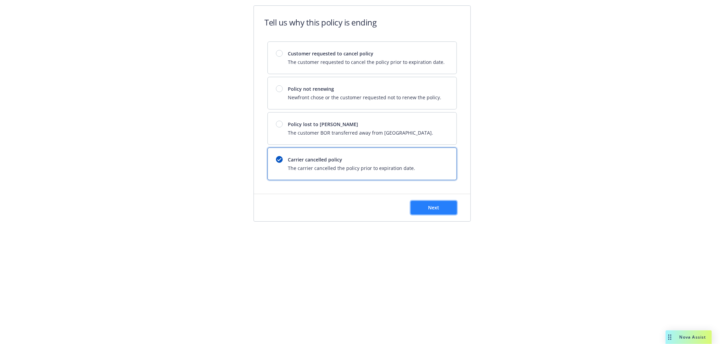
click at [432, 204] on button "Next" at bounding box center [434, 208] width 46 height 14
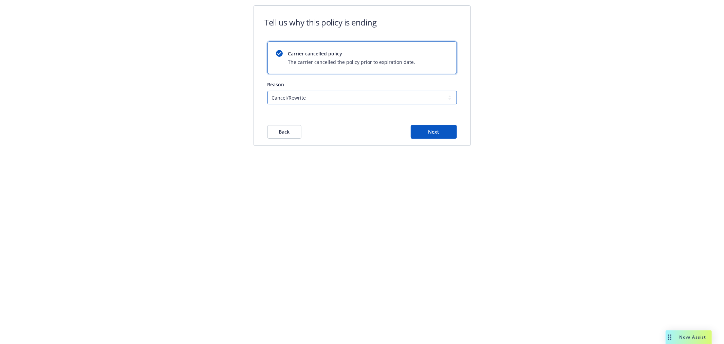
click at [319, 93] on select "Cancel/Rewrite Lost carrier appointment Compliance/Non-payment Lost on BOR" at bounding box center [362, 98] width 189 height 14
select select "Compliance/Non-payment"
click at [268, 91] on select "Cancel/Rewrite Lost carrier appointment Compliance/Non-payment Lost on BOR" at bounding box center [362, 98] width 189 height 14
click at [430, 131] on span "Next" at bounding box center [433, 131] width 11 height 6
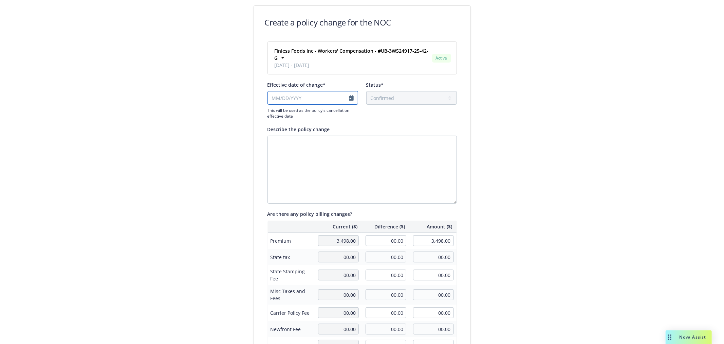
click at [355, 98] on input "Effective date of change*" at bounding box center [313, 98] width 91 height 14
select select "October"
select select "2025"
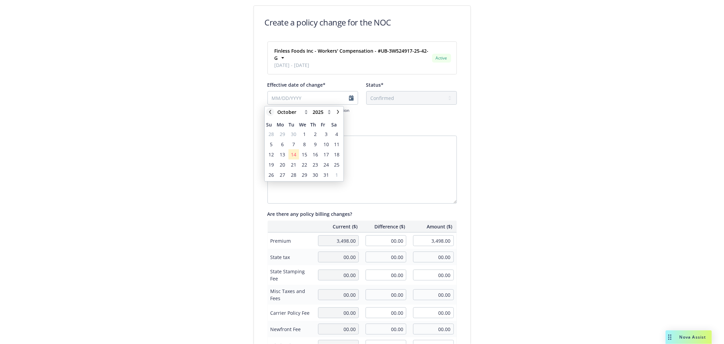
click at [269, 110] on icon "chevronLeft" at bounding box center [270, 112] width 4 height 4
click at [272, 110] on icon "chevronLeft" at bounding box center [270, 112] width 4 height 4
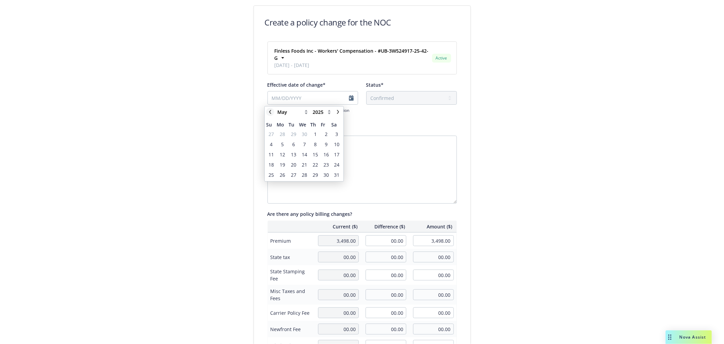
click at [272, 110] on icon "chevronLeft" at bounding box center [270, 112] width 4 height 4
select select "March"
click at [284, 144] on span "3" at bounding box center [282, 144] width 3 height 7
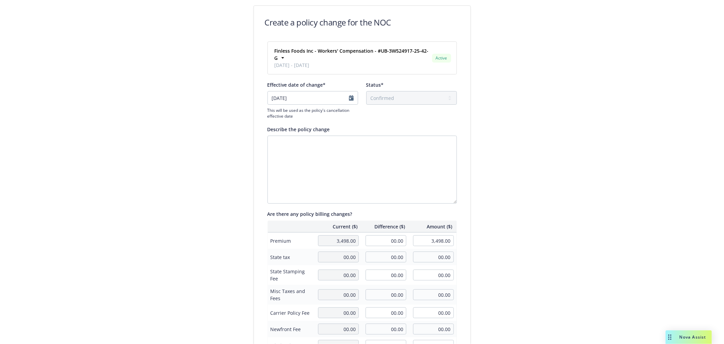
type input "03/03/2025"
select select "March"
select select "2025"
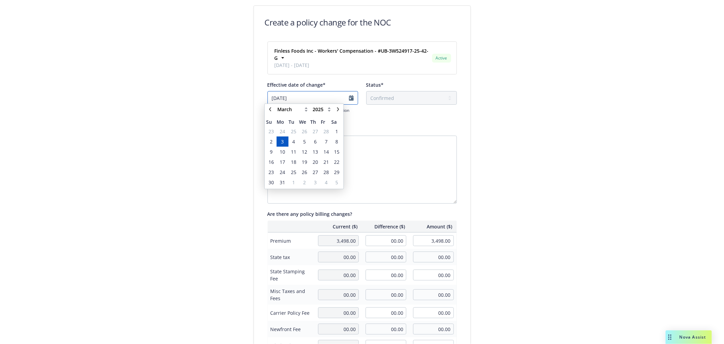
click at [285, 102] on input "03/03/2025" at bounding box center [313, 98] width 91 height 14
click at [296, 153] on span "11" at bounding box center [293, 154] width 9 height 8
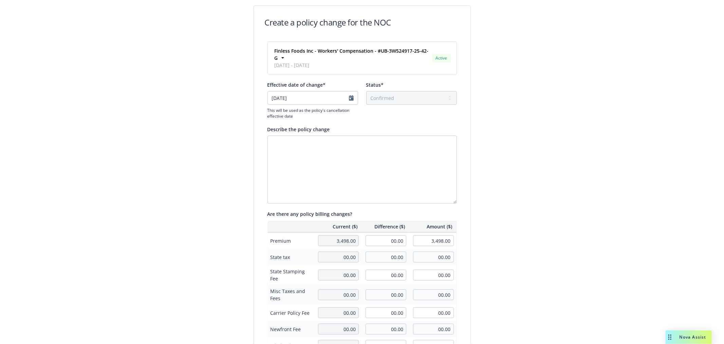
type input "03/11/2025"
click at [409, 131] on div "Describe the policy change" at bounding box center [362, 129] width 189 height 7
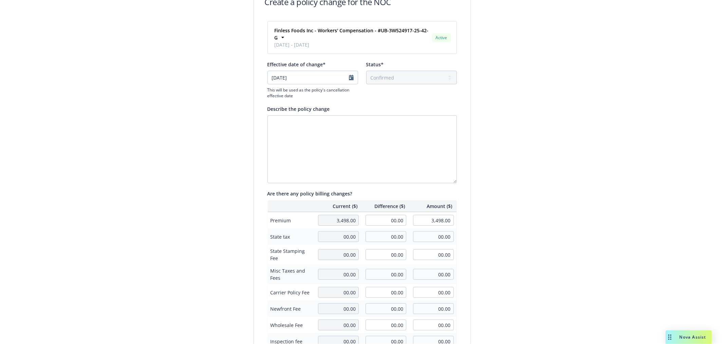
scroll to position [38, 0]
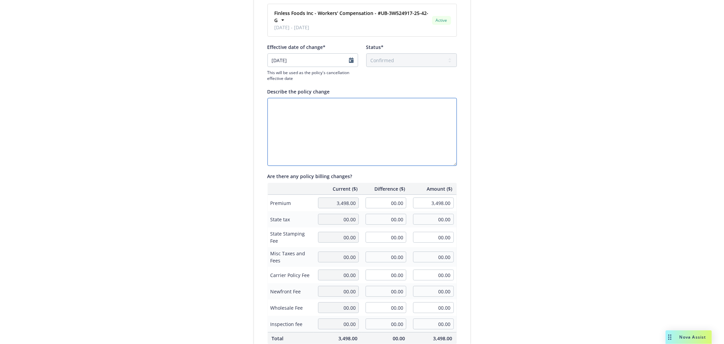
click at [372, 122] on textarea "Describe the policy change" at bounding box center [362, 132] width 189 height 68
type textarea "C"
type textarea "c"
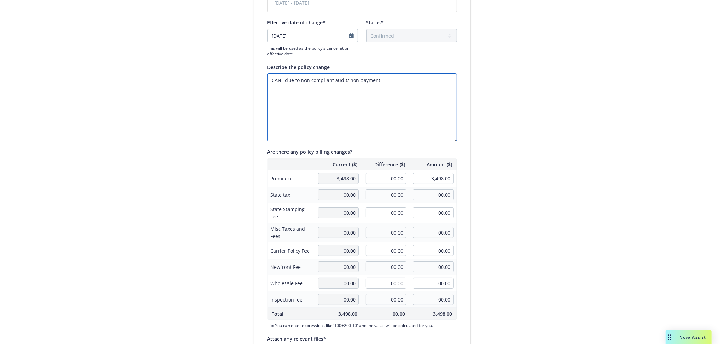
scroll to position [75, 0]
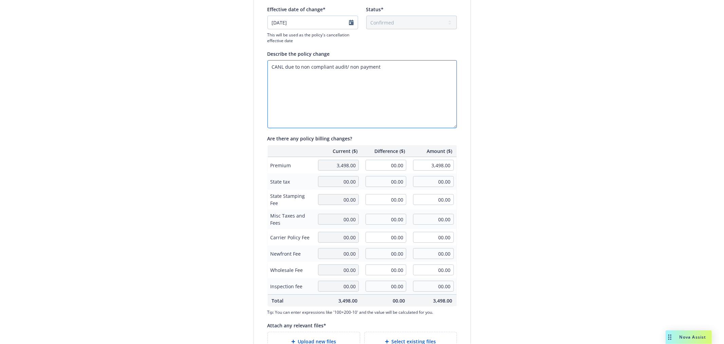
type textarea "CANL due to non compliant audit/ non payment"
click at [386, 174] on td "00.00" at bounding box center [386, 181] width 48 height 16
click at [387, 167] on input "00.00" at bounding box center [386, 165] width 41 height 11
type input "-1,719.00"
type input "1,779.00"
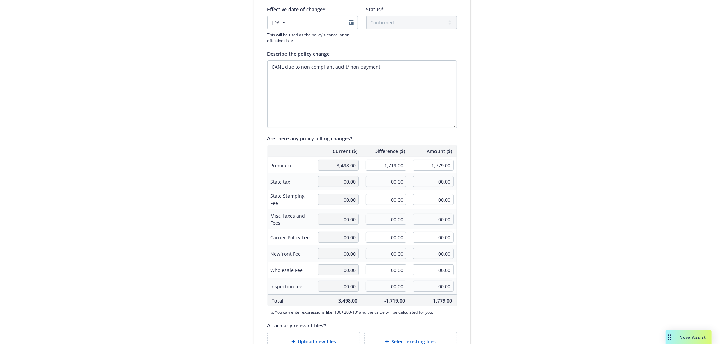
click at [574, 184] on div "Create a policy change for the NOC Finless Foods Inc - Workers' Compensation - …" at bounding box center [362, 161] width 724 height 473
click at [394, 164] on input "-1,719.00" at bounding box center [386, 165] width 41 height 11
type input "1,710.00"
type input "5,208.00"
click at [402, 182] on input "00.00" at bounding box center [386, 181] width 41 height 11
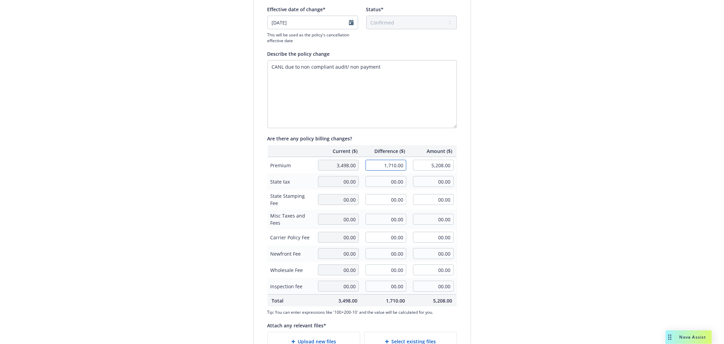
click at [375, 165] on input "1,710.00" at bounding box center [386, 165] width 41 height 11
click at [393, 166] on input "1,710.00" at bounding box center [386, 165] width 41 height 11
click at [393, 166] on input "1,7101507.00" at bounding box center [386, 165] width 41 height 11
type input "1,507.00"
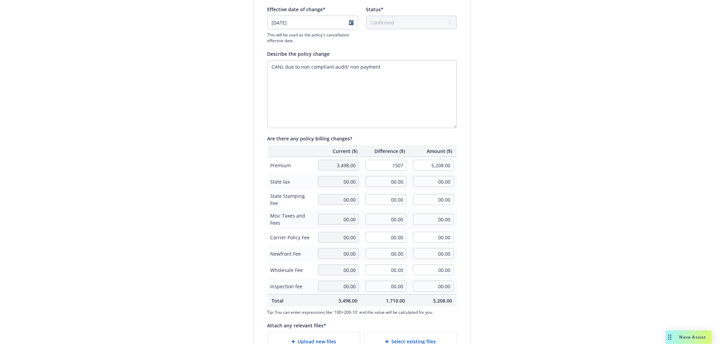
type input "5,005.00"
click at [547, 178] on div "Create a policy change for the NOC Finless Foods Inc - Workers' Compensation - …" at bounding box center [362, 161] width 724 height 473
click at [384, 164] on input "1,507.00" at bounding box center [386, 165] width 41 height 11
click at [381, 164] on input "1,507.00" at bounding box center [386, 165] width 41 height 11
type input "-1,507.00"
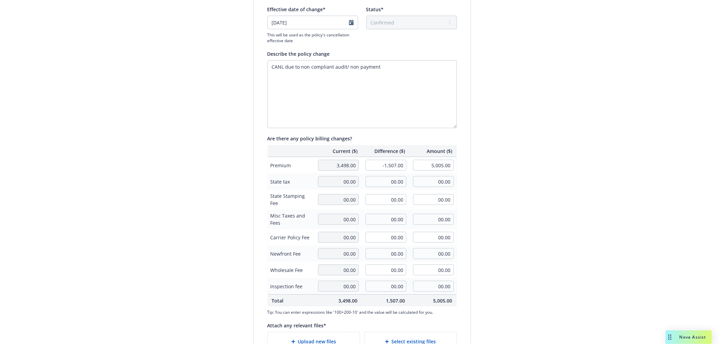
type input "1,991.00"
click at [478, 164] on div "Create a policy change for the NOC Finless Foods Inc - Workers' Compensation - …" at bounding box center [362, 161] width 261 height 462
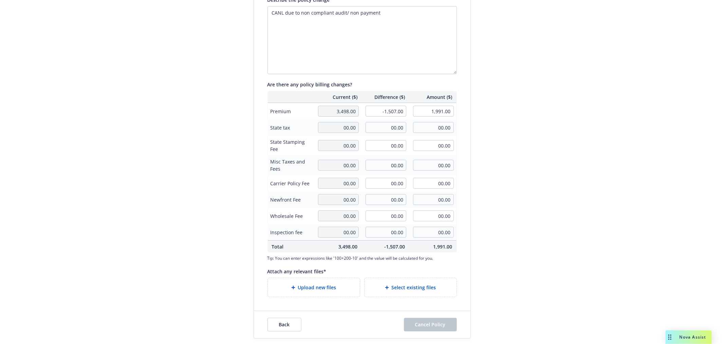
scroll to position [130, 0]
click at [318, 288] on span "Upload new files" at bounding box center [317, 287] width 38 height 7
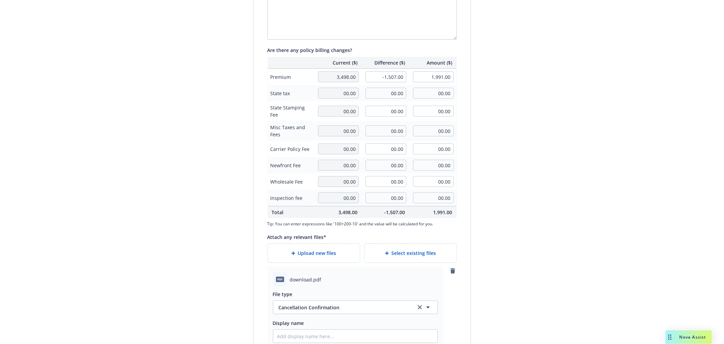
scroll to position [249, 0]
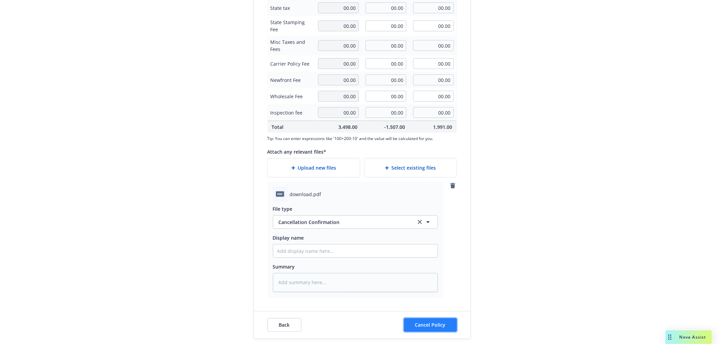
click at [420, 325] on span "Cancel Policy" at bounding box center [430, 324] width 31 height 6
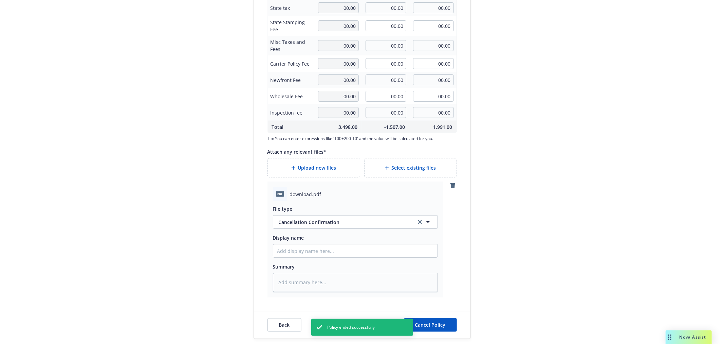
type textarea "x"
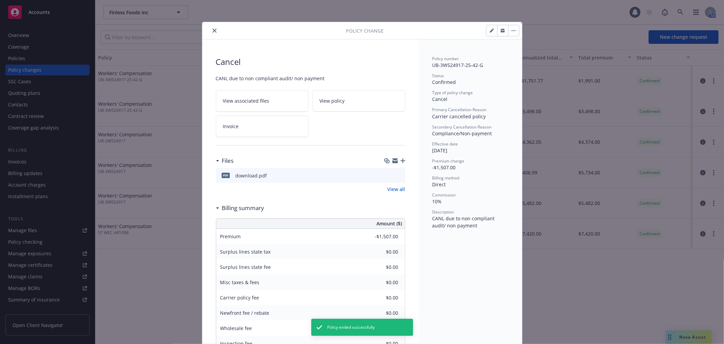
click at [215, 35] on div "Policy Change" at bounding box center [362, 30] width 320 height 17
click at [206, 31] on div at bounding box center [275, 30] width 141 height 8
click at [211, 30] on button "close" at bounding box center [215, 30] width 8 height 8
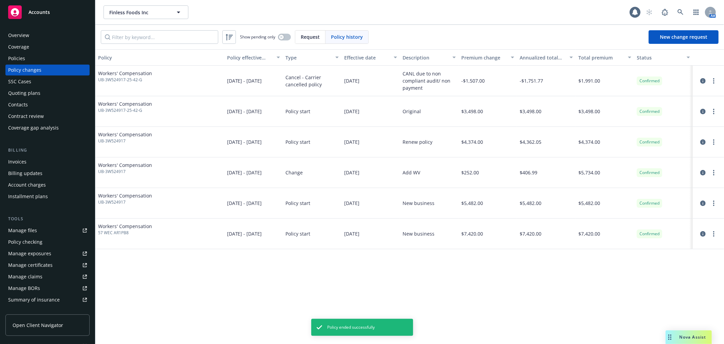
click at [16, 59] on div "Policies" at bounding box center [16, 58] width 17 height 11
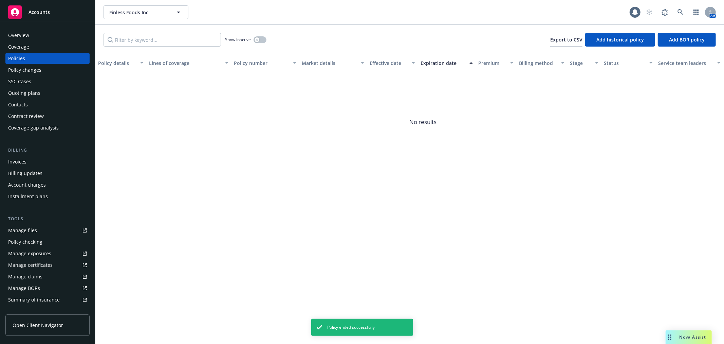
click at [72, 31] on div "Overview" at bounding box center [47, 35] width 79 height 11
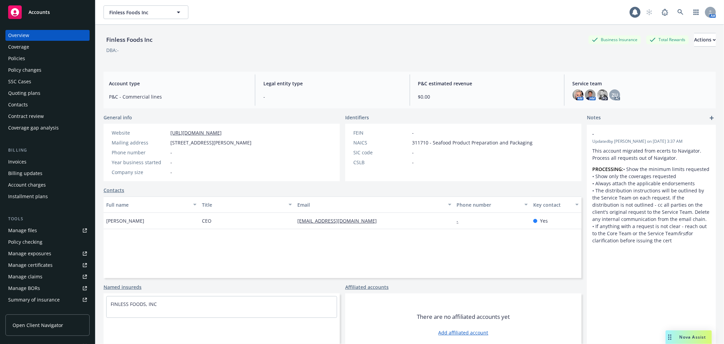
click at [34, 99] on div "Contacts" at bounding box center [47, 104] width 79 height 11
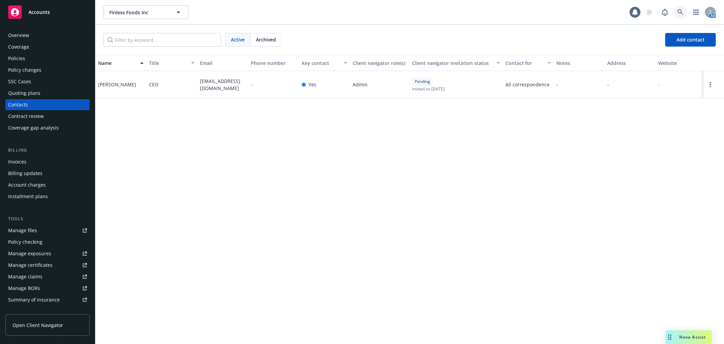
drag, startPoint x: 682, startPoint y: 11, endPoint x: 693, endPoint y: -10, distance: 23.1
click at [693, 0] on html "Accounts Overview Coverage Policies Policy changes SSC Cases Quoting plans Cont…" at bounding box center [362, 172] width 724 height 344
click at [684, 8] on link at bounding box center [681, 12] width 14 height 14
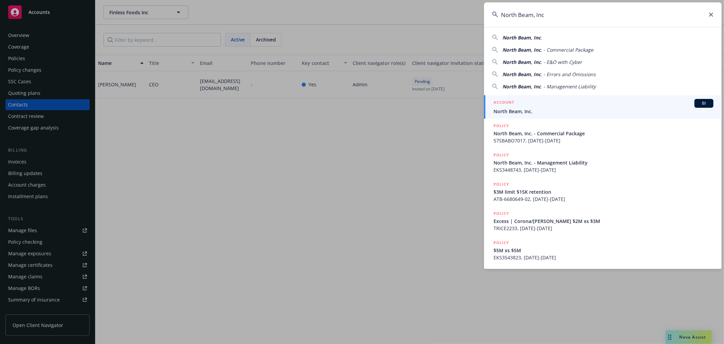
type input "North Beam, Inc"
click at [529, 111] on span "North Beam, Inc." at bounding box center [604, 111] width 220 height 7
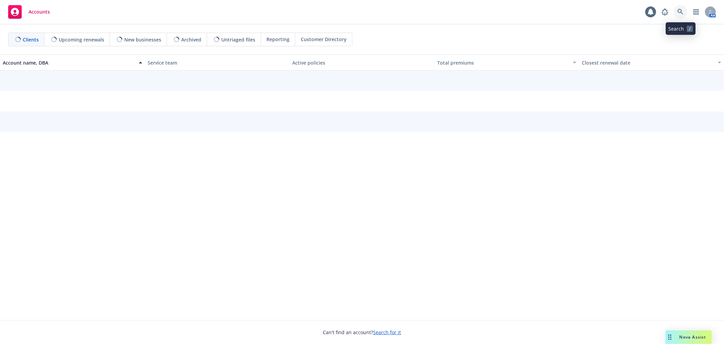
click at [682, 12] on icon at bounding box center [681, 12] width 6 height 6
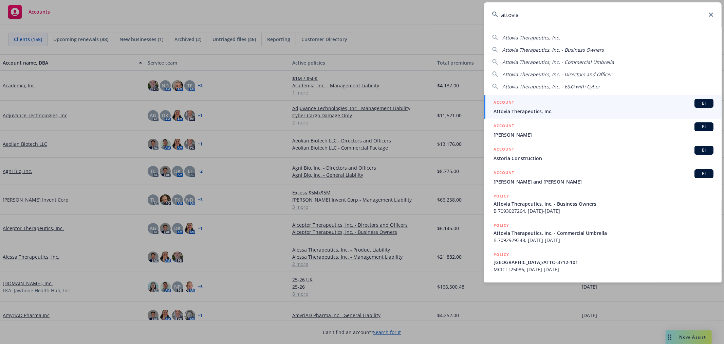
type input "attovia"
click at [505, 106] on h5 "ACCOUNT" at bounding box center [504, 103] width 21 height 8
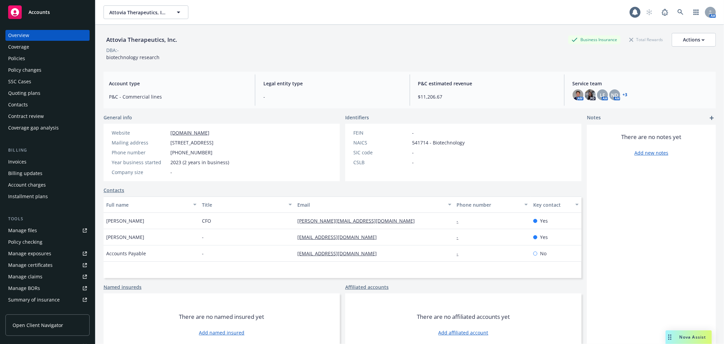
click at [37, 55] on div "Policies" at bounding box center [47, 58] width 79 height 11
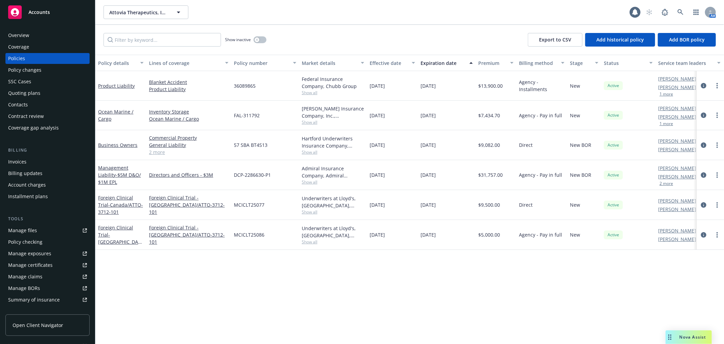
click at [23, 93] on div "Quoting plans" at bounding box center [24, 93] width 32 height 11
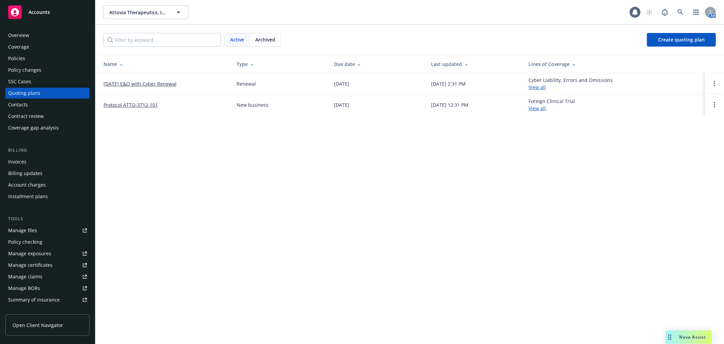
click at [133, 82] on link "[DATE] E&O with Cyber Renewal" at bounding box center [140, 83] width 73 height 7
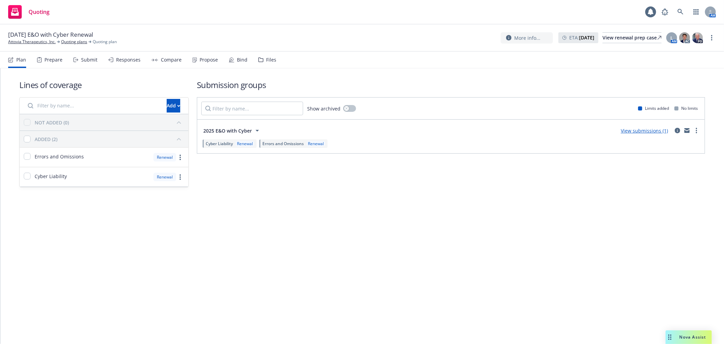
click at [255, 56] on div "Plan Prepare Submit Responses Compare Propose Bind Files" at bounding box center [142, 60] width 268 height 16
click at [237, 62] on div "Bind" at bounding box center [242, 59] width 11 height 5
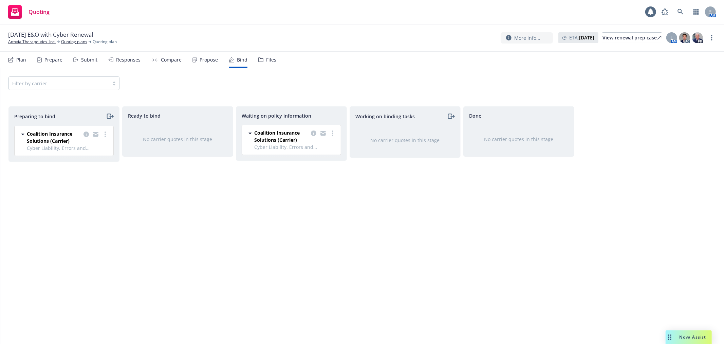
click at [337, 132] on div "Coalition Insurance Solutions (Carrier) Cyber Liability, Errors and Omissions […" at bounding box center [291, 140] width 99 height 30
click at [333, 138] on div at bounding box center [323, 136] width 27 height 14
click at [333, 133] on circle "more" at bounding box center [332, 132] width 1 height 1
click at [325, 144] on link "Create policies" at bounding box center [305, 147] width 61 height 14
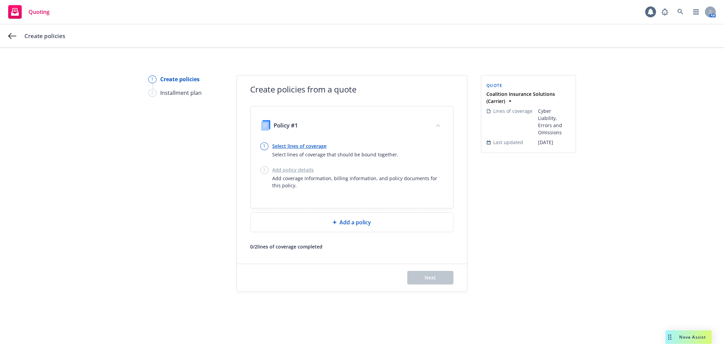
click at [311, 146] on link "Select lines of coverage" at bounding box center [336, 145] width 126 height 7
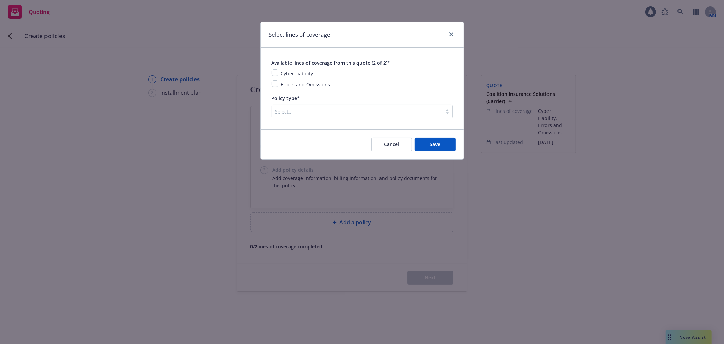
click at [293, 77] on div "Cyber Liability" at bounding box center [296, 73] width 36 height 8
click at [277, 72] on input "checkbox" at bounding box center [275, 72] width 7 height 7
checkbox input "true"
click at [275, 93] on div "Available lines of coverage from this quote (2 of 2)* Cyber Liability Errors an…" at bounding box center [362, 88] width 181 height 60
click at [275, 90] on div "Available lines of coverage from this quote (2 of 2)* Cyber Liability Errors an…" at bounding box center [362, 88] width 181 height 60
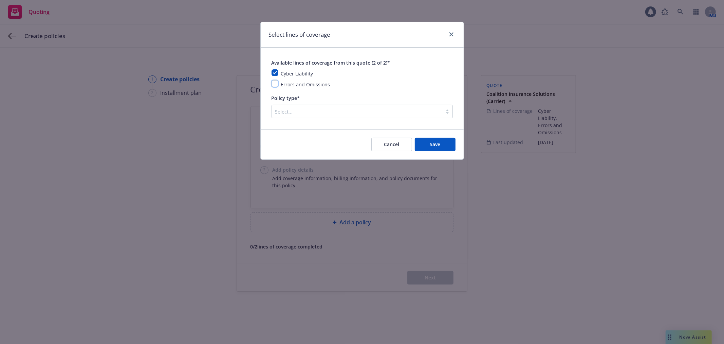
click at [277, 86] on input "checkbox" at bounding box center [275, 83] width 7 height 7
checkbox input "true"
click at [293, 114] on div at bounding box center [357, 111] width 164 height 8
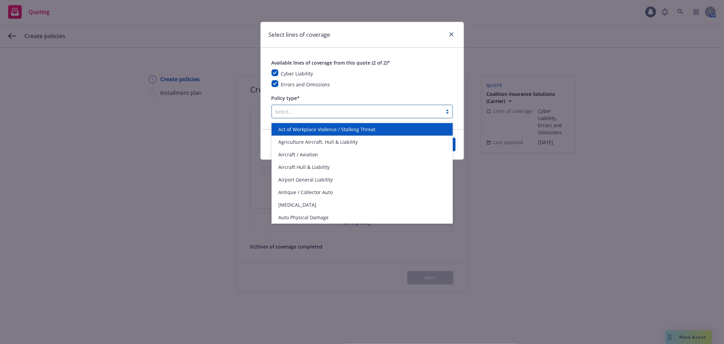
type input "e"
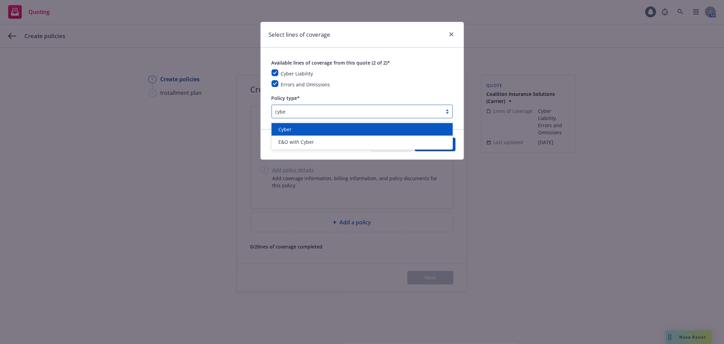
type input "cyber"
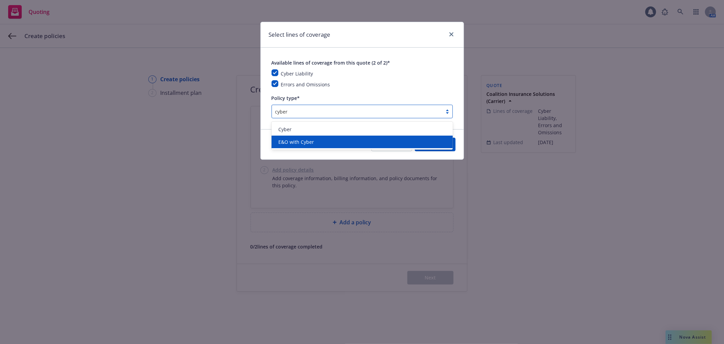
click at [341, 142] on div "E&O with Cyber" at bounding box center [362, 141] width 173 height 7
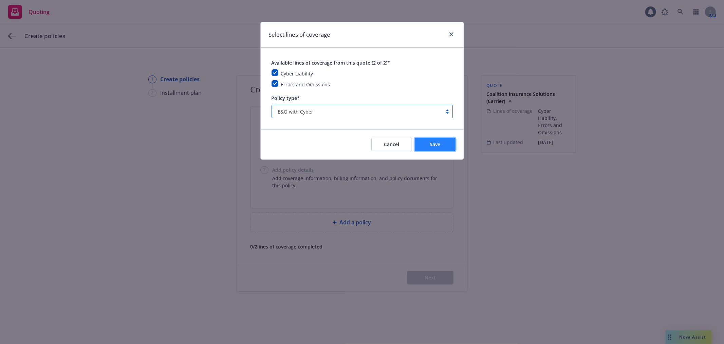
click at [436, 142] on span "Save" at bounding box center [435, 144] width 11 height 6
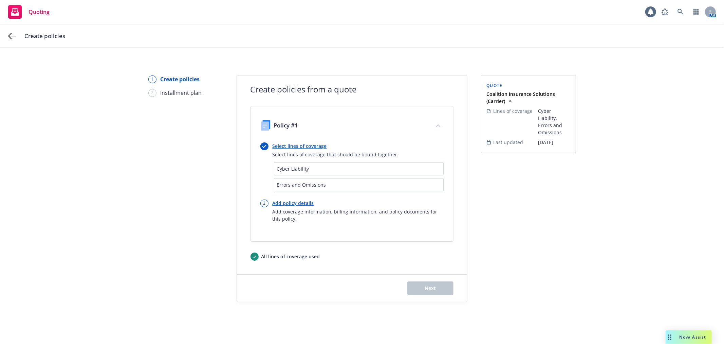
click at [297, 199] on link "Add policy details" at bounding box center [358, 202] width 171 height 7
select select "CA"
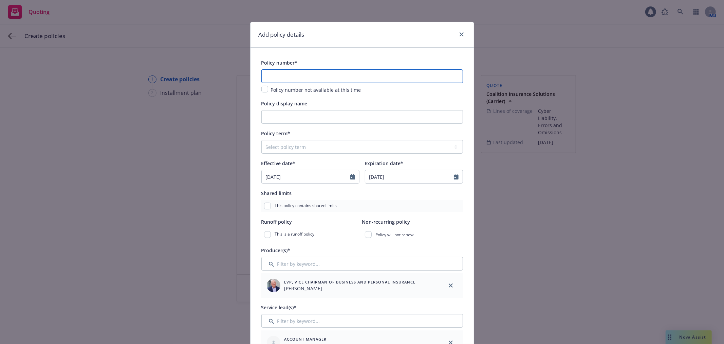
click at [351, 73] on input "text" at bounding box center [362, 76] width 202 height 14
paste input "C-4MQ8-512288-CYBER-2025"
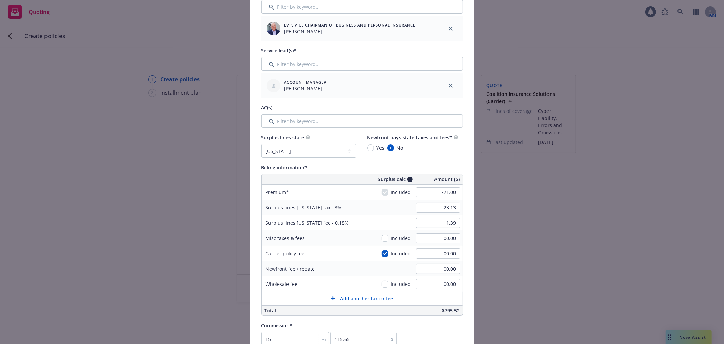
scroll to position [264, 0]
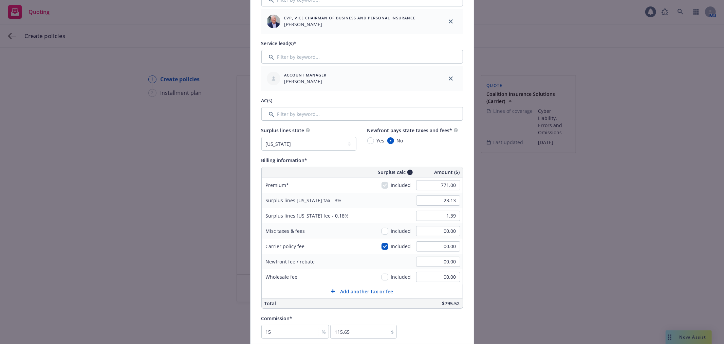
type input "C-4MQ8-512288-CYBER-2025"
click at [377, 143] on span "Yes" at bounding box center [381, 140] width 8 height 7
click at [374, 143] on input "Yes" at bounding box center [370, 140] width 7 height 7
radio input "true"
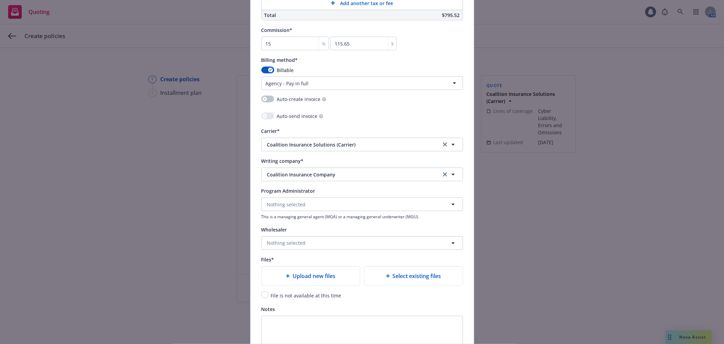
scroll to position [603, 0]
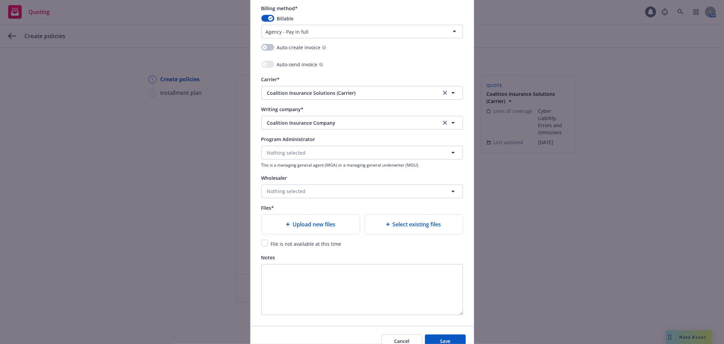
click at [315, 221] on div "Upload new files" at bounding box center [311, 224] width 98 height 19
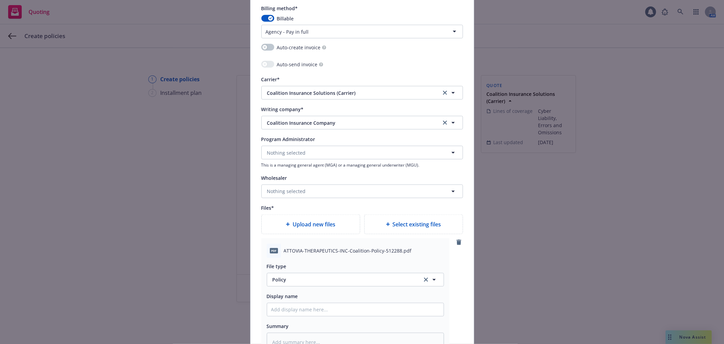
type textarea "x"
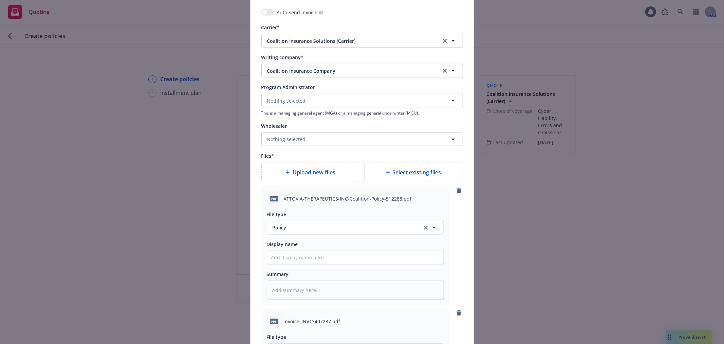
scroll to position [754, 0]
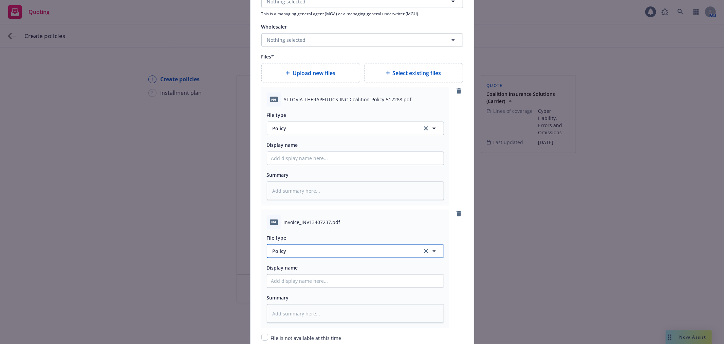
click at [352, 254] on span "Policy" at bounding box center [344, 250] width 142 height 7
type input "inv"
click at [351, 228] on div "Invoice - Third Party" at bounding box center [355, 232] width 177 height 18
click at [326, 291] on div "File type Invoice - Third Party Invoice - Third Party Display name Summary" at bounding box center [355, 275] width 177 height 93
click at [327, 281] on input "Policy display name" at bounding box center [355, 280] width 177 height 13
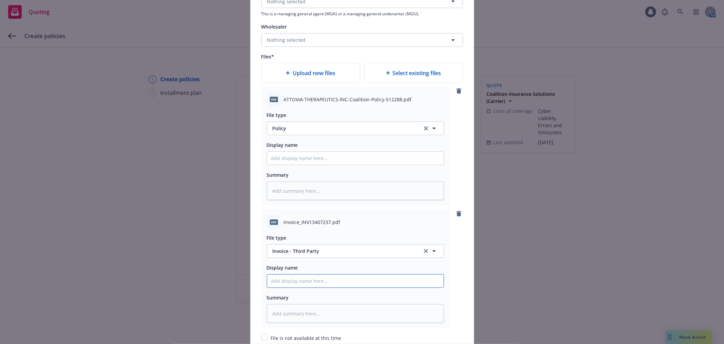
type textarea "x"
type input "2"
type textarea "x"
type input "25"
type textarea "x"
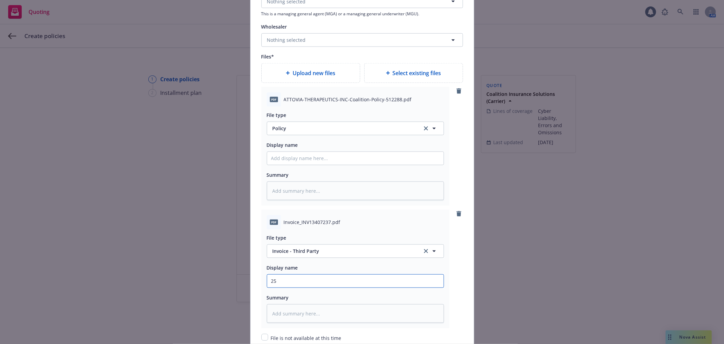
type input "25-"
type textarea "x"
type input "25-2"
type textarea "x"
type input "25-26"
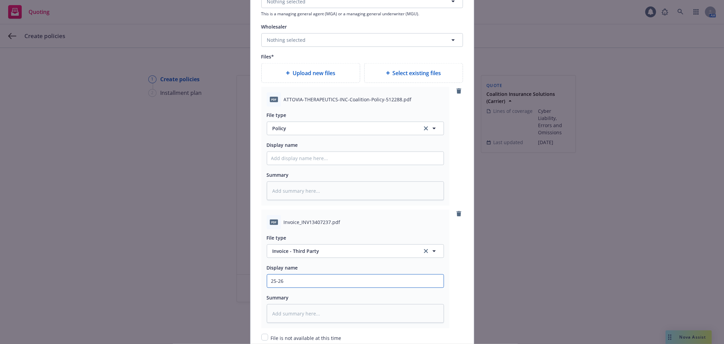
type textarea "x"
type input "25-26"
drag, startPoint x: 360, startPoint y: 290, endPoint x: 362, endPoint y: 286, distance: 4.3
click at [360, 290] on div "File type Invoice - Third Party Invoice - Third Party Display name 25-26 Summary" at bounding box center [355, 275] width 177 height 93
click at [362, 285] on input "25-26" at bounding box center [355, 280] width 177 height 13
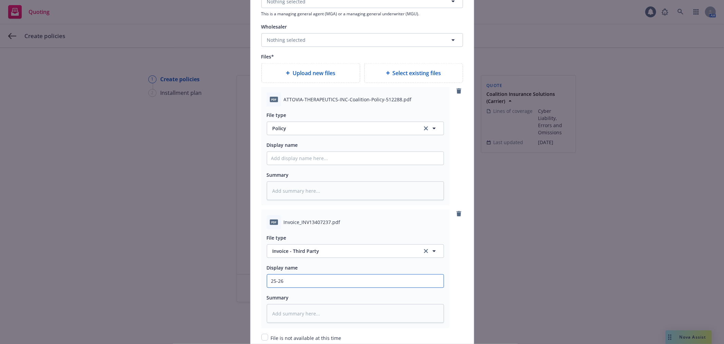
type textarea "x"
type input "25-26 E"
type textarea "x"
type input "25-26 E&"
type textarea "x"
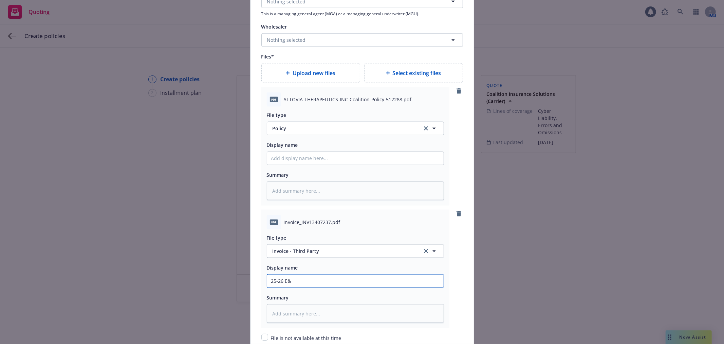
type input "25-26 E&O"
type textarea "x"
type input "25-26 E&O"
type textarea "x"
type input "25-26 E&O w"
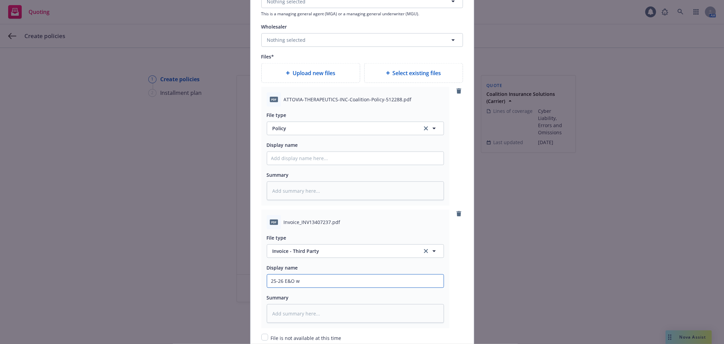
type textarea "x"
type input "25-26 E&O w Cy"
type textarea "x"
type input "25-26 E&O w Cyb"
type textarea "x"
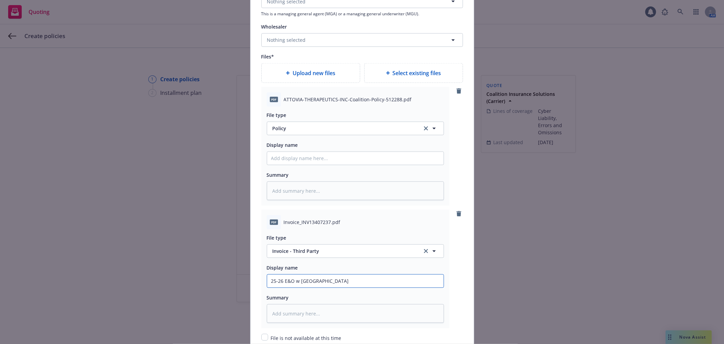
type input "25-26 E&O w Cyber"
type textarea "x"
type input "25-26 E&O w Cyber"
type textarea "x"
type input "25-26 E&O w Cyber In"
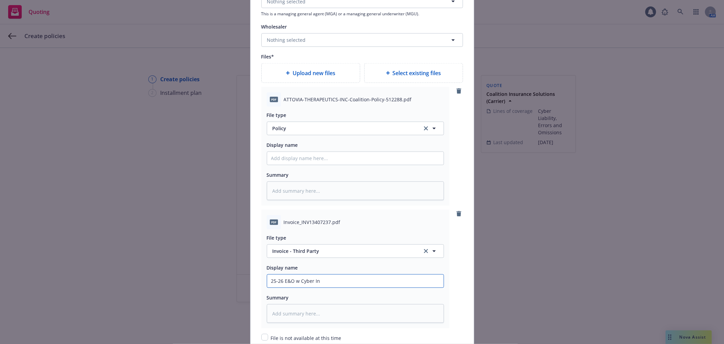
type textarea "x"
type input "25-26 E&O w Cyber Ino"
type textarea "x"
type input "25-26 E&O w Cyber Inov"
type textarea "x"
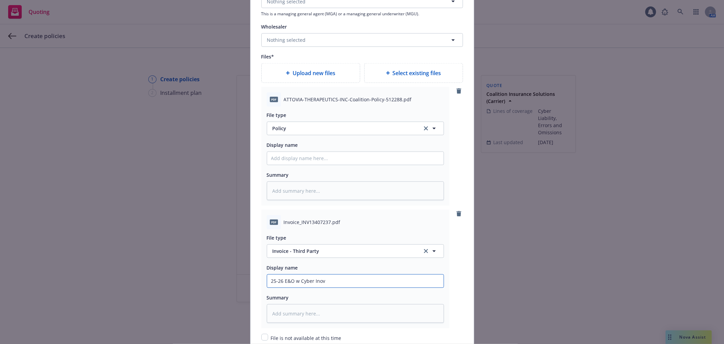
type input "25-26 E&O w Cyber Inovi"
type textarea "x"
type input "25-26 E&O w Cyber Inovic"
type textarea "x"
type input "25-26 E&O w Cyber Inovice"
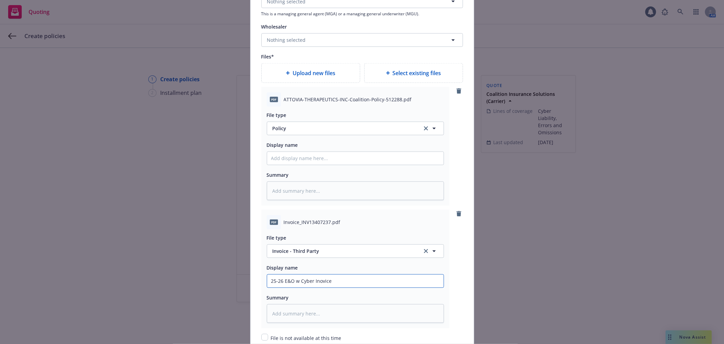
type textarea "x"
type input "25-26 E&O w Cyber Inovice"
type textarea "x"
type input "25-26 E&O w Cyber Inovice"
type textarea "x"
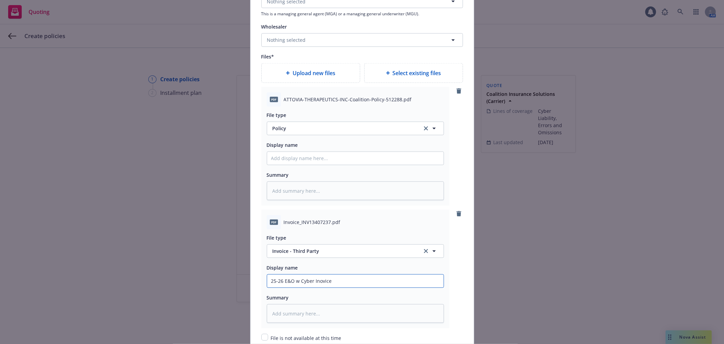
type input "25-26 E&O w Cyber Inovic"
type textarea "x"
type input "25-26 E&O w Cyber Inovi"
type textarea "x"
type input "25-26 E&O w Cyber Inov"
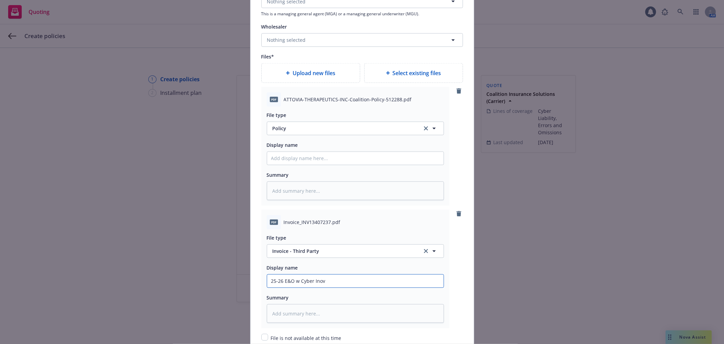
type textarea "x"
type input "25-26 E&O w Cyber Ino"
type textarea "x"
type input "25-26 E&O w Cyber In"
type textarea "x"
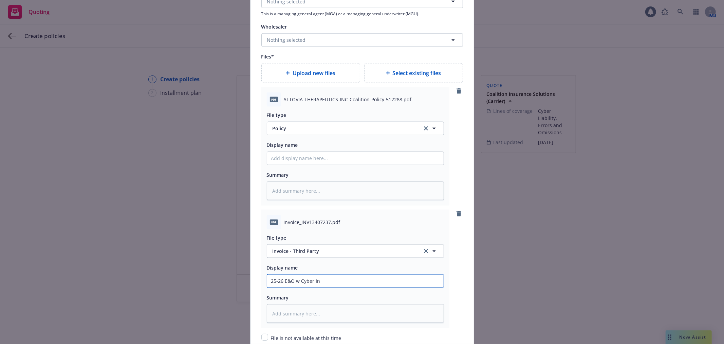
type input "25-26 E&O w Cyber Inv"
type textarea "x"
type input "25-26 E&O w Cyber Invo"
type textarea "x"
type input "25-26 E&O w Cyber Invoi"
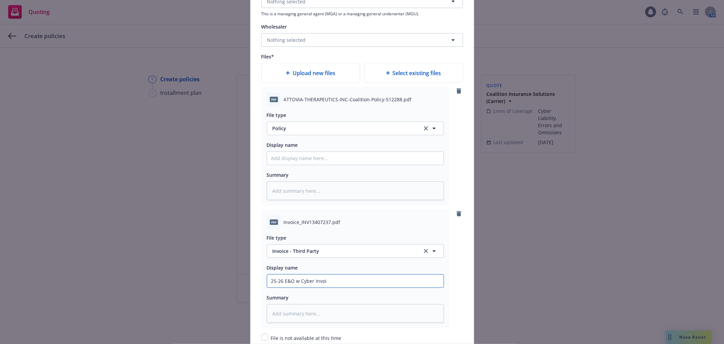
type textarea "x"
type input "25-26 E&O w Cyber Invoic"
type textarea "x"
type input "25-26 E&O w Cyber Invoice"
type textarea "x"
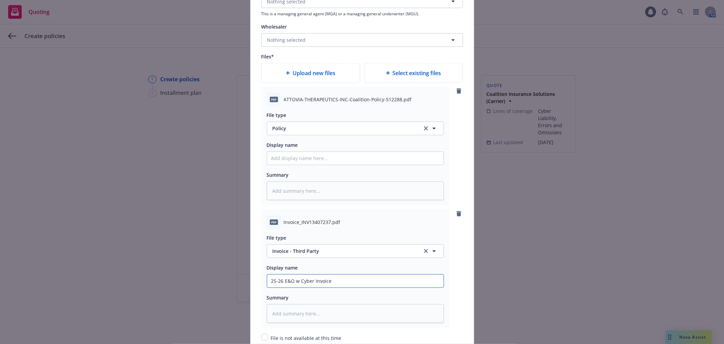
type input "25-26 E&O w Cyber Invoice -"
type textarea "x"
type input "25-26 E&O w Cyber Invoice -"
type textarea "x"
type input "25-26 E&O w Cyber Invoice - C"
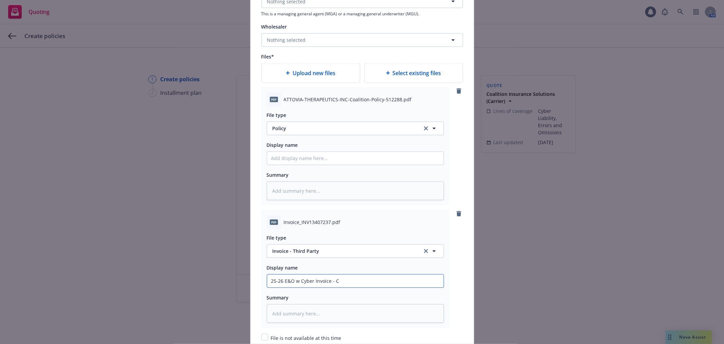
type textarea "x"
type input "25-26 E&O w Cyber Invoice - Co"
type textarea "x"
type input "25-26 E&O w Cyber Invoice - Coa"
type textarea "x"
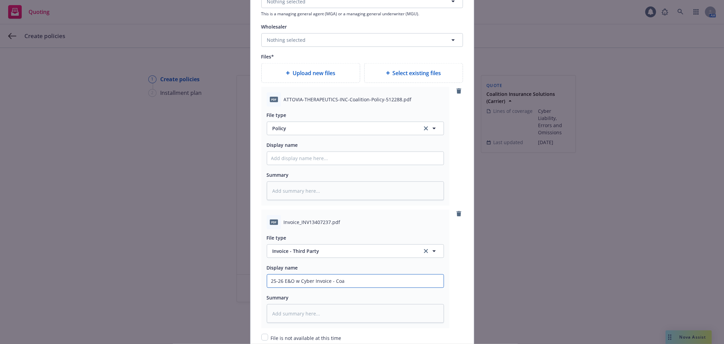
type input "25-26 E&O w Cyber Invoice - Coal"
type textarea "x"
type input "25-26 E&O w Cyber Invoice - Coali"
type textarea "x"
type input "25-26 E&O w Cyber Invoice - Coalit"
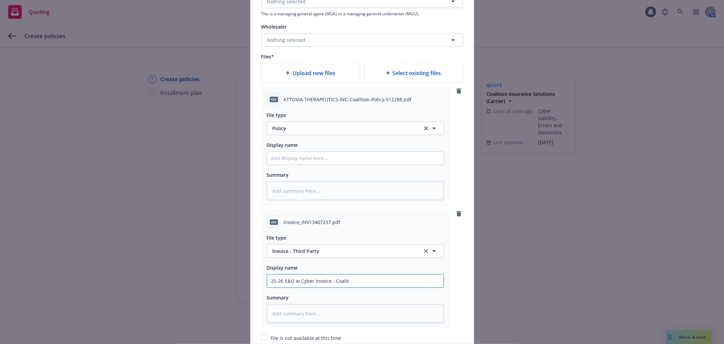
type textarea "x"
type input "25-26 E&O w Cyber Invoice - Coaliti"
type textarea "x"
type input "25-26 E&O w Cyber Invoice - Coalitio"
type textarea "x"
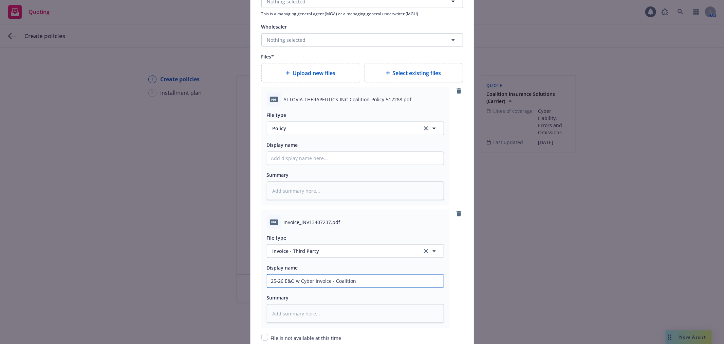
drag, startPoint x: 369, startPoint y: 279, endPoint x: 264, endPoint y: 267, distance: 106.0
click at [267, 267] on div "Display name 25-26 E&O w Cyber Invoice - Coalition" at bounding box center [355, 275] width 177 height 24
type input "25-26 E&O w Cyber Invoice - Coalition"
click at [340, 154] on input "Policy display name" at bounding box center [355, 158] width 177 height 13
paste input "25-26 E&O w Cyber Invoice - Coalition"
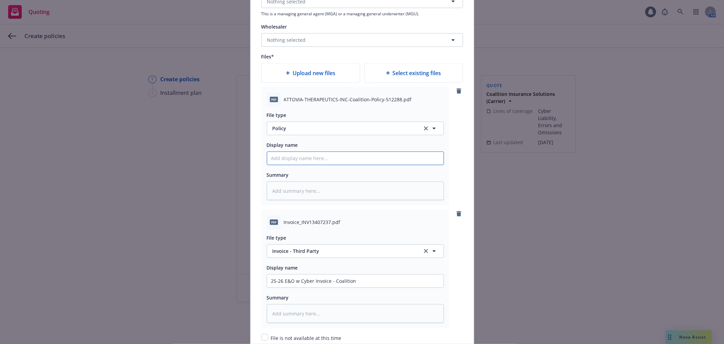
type textarea "x"
type input "25-26 E&O w Cyber Invoice - Coalition"
click at [326, 161] on input "25-26 E&O w Cyber Invoice - Coalition" at bounding box center [355, 158] width 177 height 13
type textarea "x"
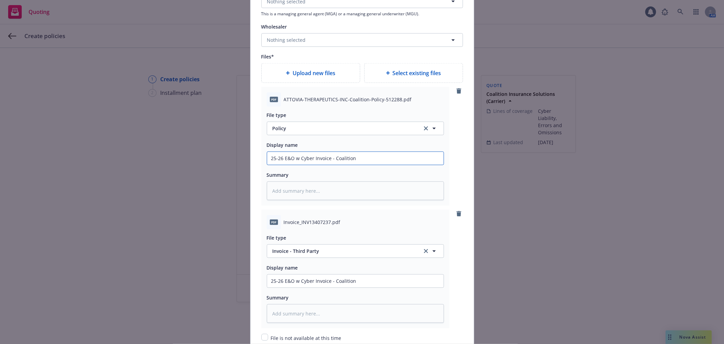
type input "25-26 E&O w Cyber P- Coalition"
type textarea "x"
type input "25-26 E&O w Cyber Po- Coalition"
type textarea "x"
type input "25-26 E&O w Cyber Pol- Coalition"
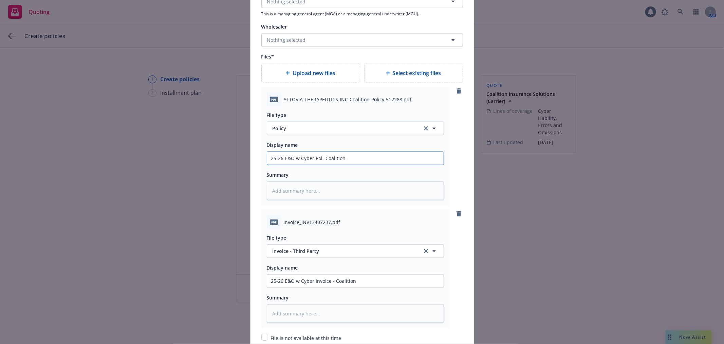
type textarea "x"
type input "25-26 E&O w Cyber Poli- Coalition"
type textarea "x"
type input "25-26 E&O w Cyber Policy- Coalition"
type textarea "x"
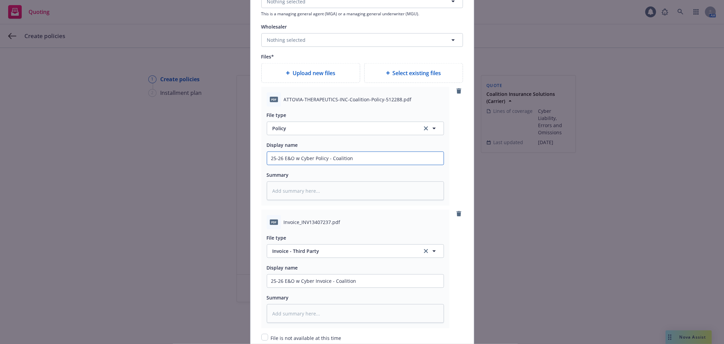
scroll to position [885, 0]
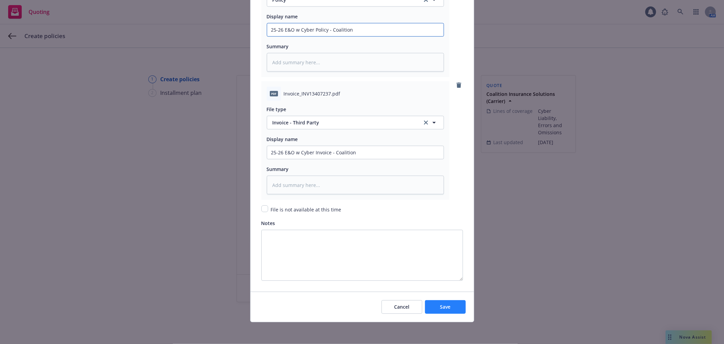
type input "25-26 E&O w Cyber Policy - Coalition"
click at [441, 300] on button "Save" at bounding box center [445, 307] width 41 height 14
type textarea "x"
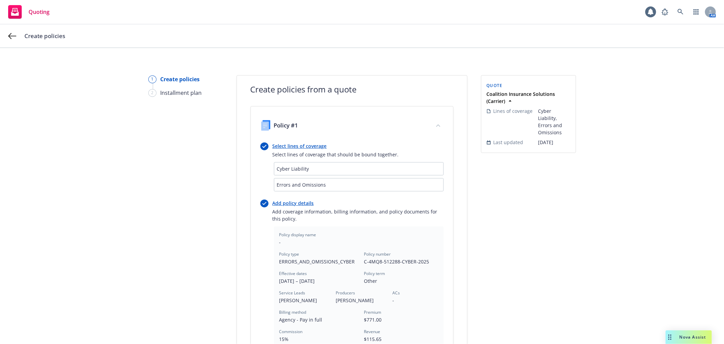
scroll to position [192, 0]
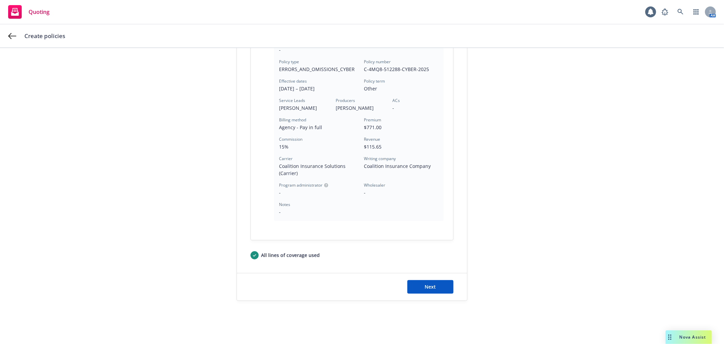
click at [418, 273] on div "Next" at bounding box center [352, 286] width 230 height 27
click at [425, 281] on button "Next" at bounding box center [430, 287] width 46 height 14
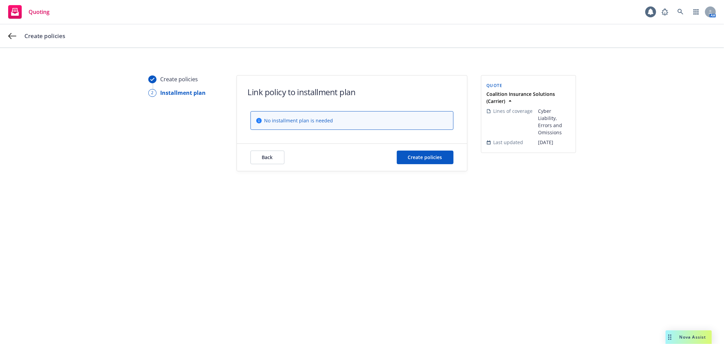
scroll to position [0, 0]
click at [434, 164] on button "Create policies" at bounding box center [425, 157] width 57 height 14
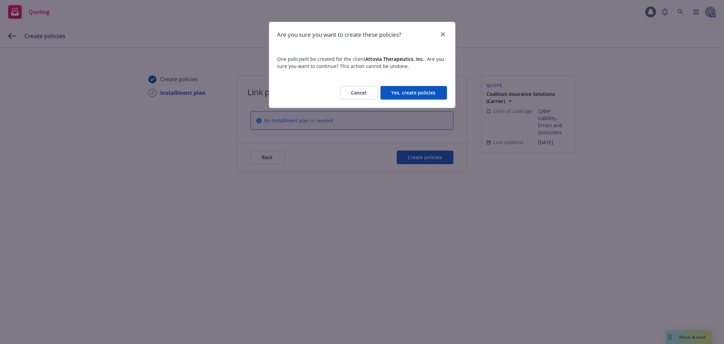
click at [420, 86] on button "Yes, create policies" at bounding box center [414, 93] width 67 height 14
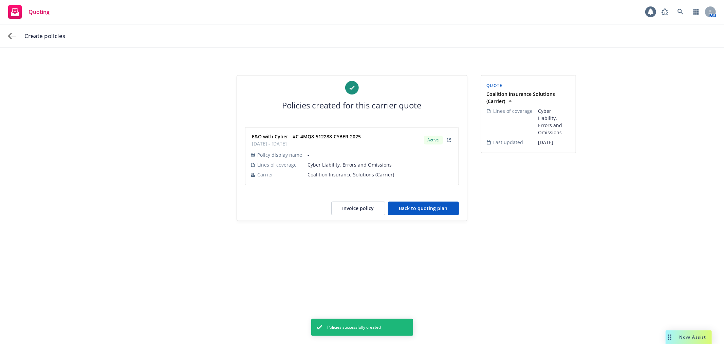
click at [441, 211] on button "Back to quoting plan" at bounding box center [423, 208] width 71 height 14
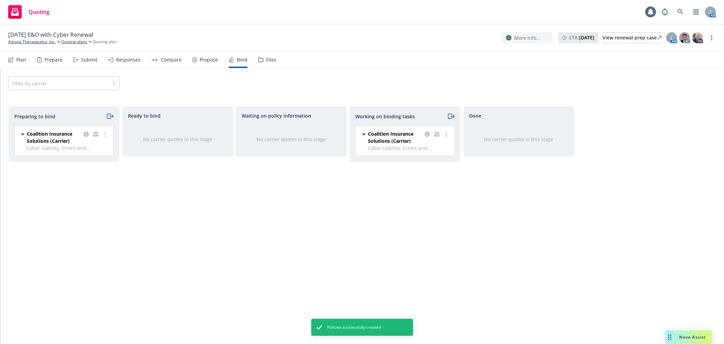
click at [456, 130] on div "Coalition Insurance Solutions (Carrier) Cyber Liability, Errors and Omissions 0…" at bounding box center [404, 144] width 108 height 36
click at [442, 134] on div at bounding box center [436, 137] width 27 height 14
click at [446, 134] on circle "more" at bounding box center [446, 133] width 1 height 1
click at [433, 160] on span "Move to done" at bounding box center [411, 162] width 47 height 6
click at [516, 306] on div "Done Coalition Insurance Solutions (Carrier) Cyber Liability, Errors and Omissi…" at bounding box center [518, 217] width 111 height 223
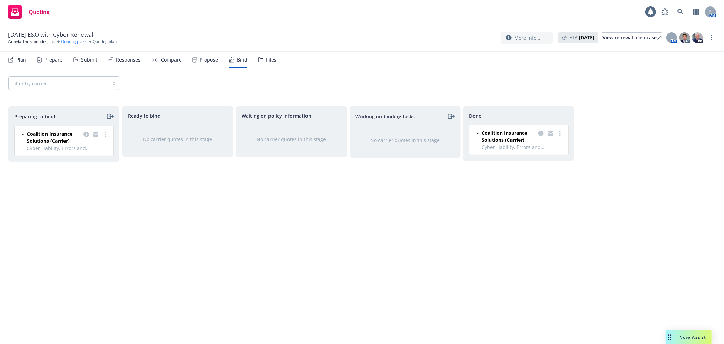
click at [70, 42] on link "Quoting plans" at bounding box center [74, 42] width 26 height 6
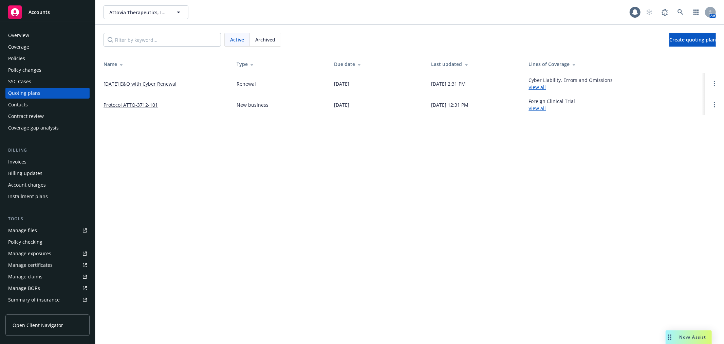
click at [133, 86] on link "[DATE] E&O with Cyber Renewal" at bounding box center [140, 83] width 73 height 7
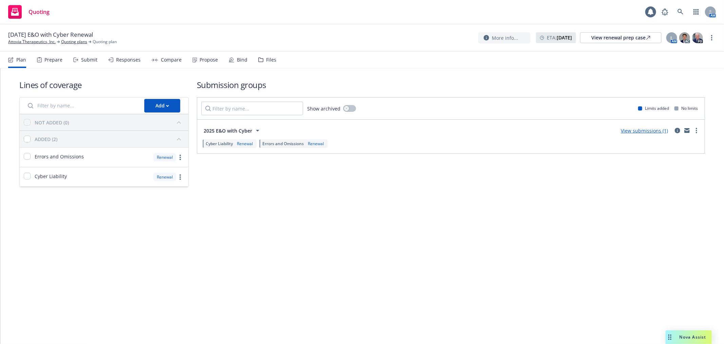
click at [235, 52] on div "Bind" at bounding box center [238, 60] width 19 height 16
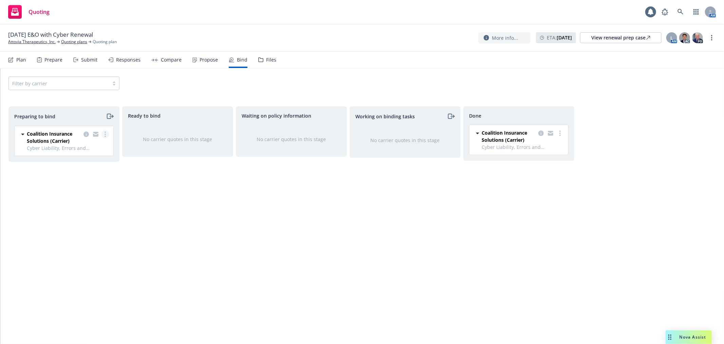
click at [105, 134] on circle "more" at bounding box center [105, 133] width 1 height 1
click at [83, 180] on link "Move to done" at bounding box center [75, 176] width 67 height 14
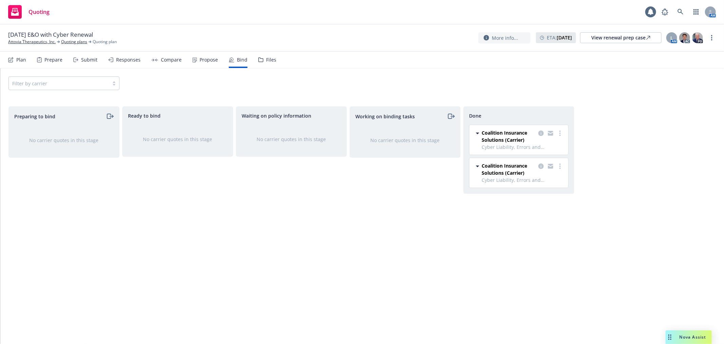
click at [280, 239] on div "Waiting on policy information No carrier quotes in this stage" at bounding box center [291, 217] width 111 height 223
click at [62, 43] on link "Quoting plans" at bounding box center [74, 42] width 26 height 6
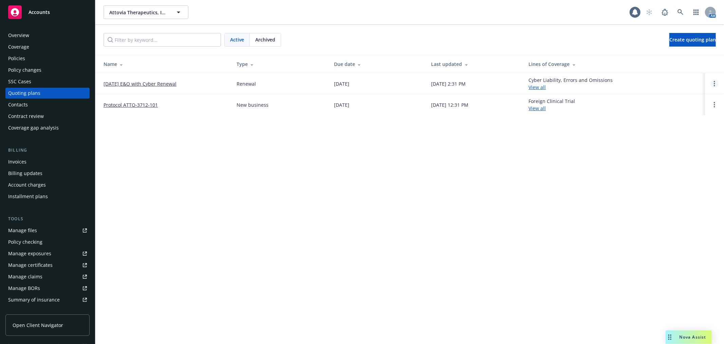
click at [712, 85] on link "Open options" at bounding box center [715, 83] width 8 height 8
click at [678, 81] on link "Archive" at bounding box center [679, 79] width 59 height 14
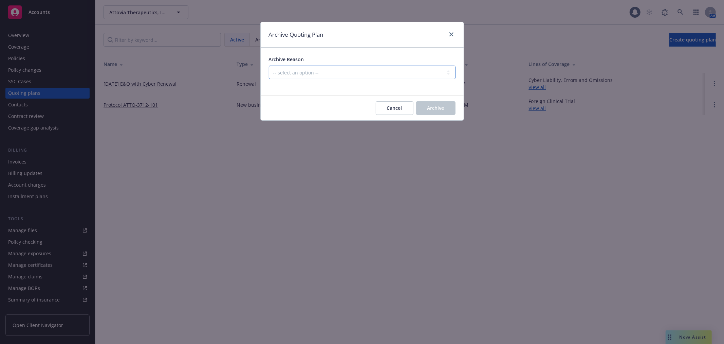
click at [372, 69] on select "-- select an option -- All policies in this renewal plan are auto-renewed Creat…" at bounding box center [362, 73] width 187 height 14
select select "ARCHIVED_RENEWAL_COMPLETED"
click at [269, 66] on select "-- select an option -- All policies in this renewal plan are auto-renewed Creat…" at bounding box center [362, 73] width 187 height 14
click at [430, 111] on button "Archive" at bounding box center [435, 108] width 39 height 14
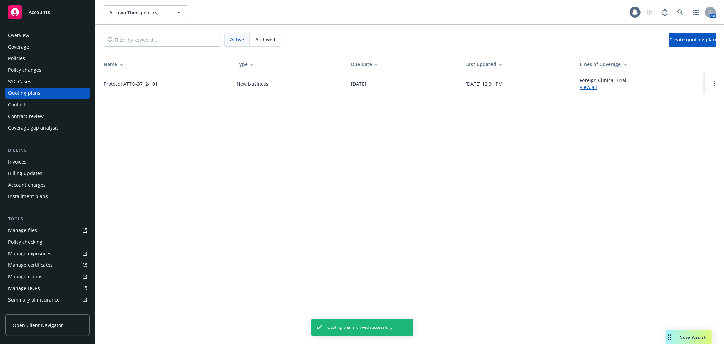
click at [22, 61] on div "Policies" at bounding box center [16, 58] width 17 height 11
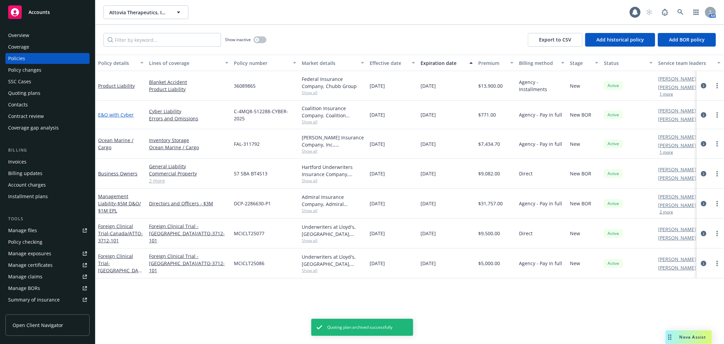
click at [120, 113] on link "E&O with Cyber" at bounding box center [116, 114] width 36 height 6
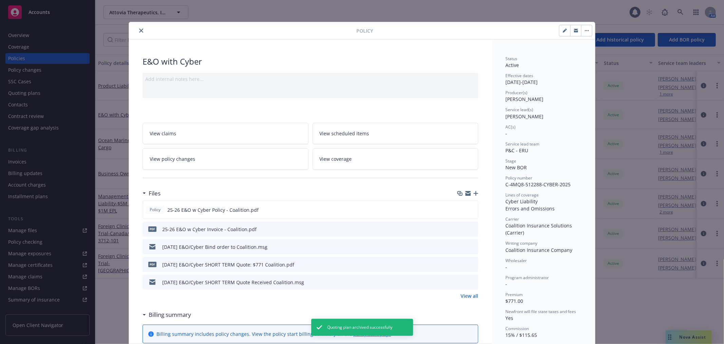
click at [582, 29] on button "button" at bounding box center [586, 30] width 11 height 11
click at [139, 30] on icon "close" at bounding box center [141, 31] width 4 height 4
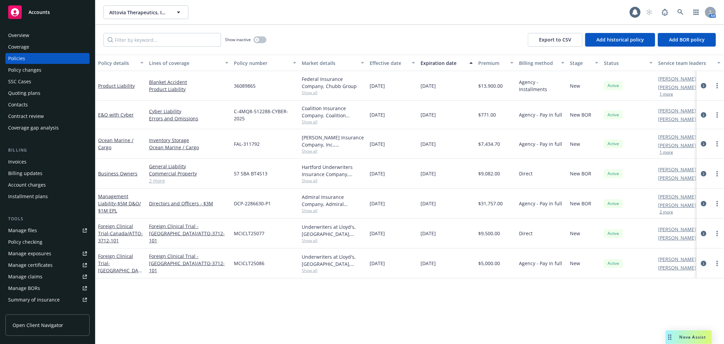
click at [51, 103] on div "Contacts" at bounding box center [47, 104] width 79 height 11
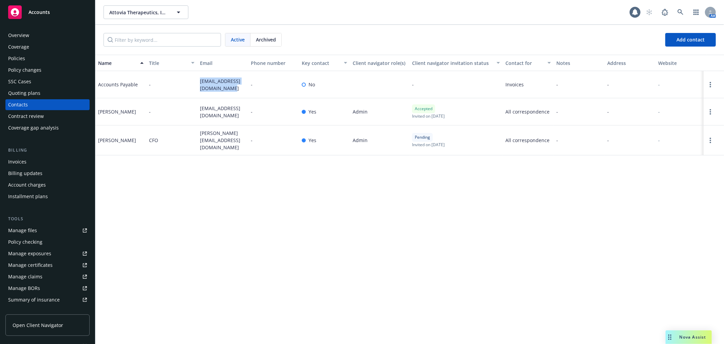
drag, startPoint x: 225, startPoint y: 86, endPoint x: 197, endPoint y: 77, distance: 29.8
click at [197, 77] on div "Accounts Payable - accountspayable@attovia.com - No - Invoices - - -" at bounding box center [409, 84] width 629 height 27
drag, startPoint x: 242, startPoint y: 110, endPoint x: 194, endPoint y: 113, distance: 48.3
click at [194, 113] on div "Ming XU - mxu@attovia.com - Yes Admin Accepted Invited on March 12, 2025 All co…" at bounding box center [409, 111] width 629 height 27
copy div "[EMAIL_ADDRESS][DOMAIN_NAME]"
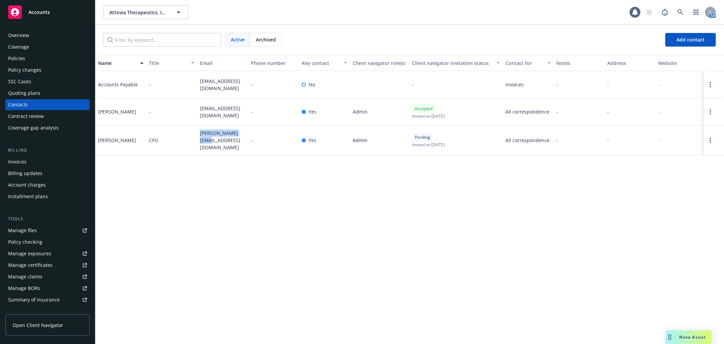
drag, startPoint x: 243, startPoint y: 140, endPoint x: 199, endPoint y: 140, distance: 44.1
click at [199, 140] on div "[PERSON_NAME][EMAIL_ADDRESS][DOMAIN_NAME]" at bounding box center [222, 140] width 51 height 30
copy span "[PERSON_NAME][EMAIL_ADDRESS][DOMAIN_NAME]"
click at [24, 56] on div "Policies" at bounding box center [16, 58] width 17 height 11
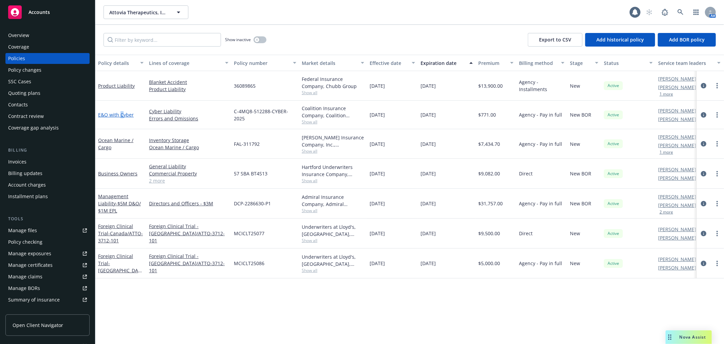
click at [121, 117] on link "E&O with Cyber" at bounding box center [116, 114] width 36 height 6
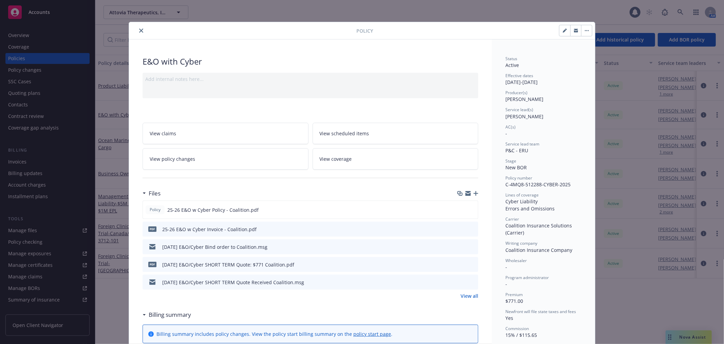
scroll to position [20, 0]
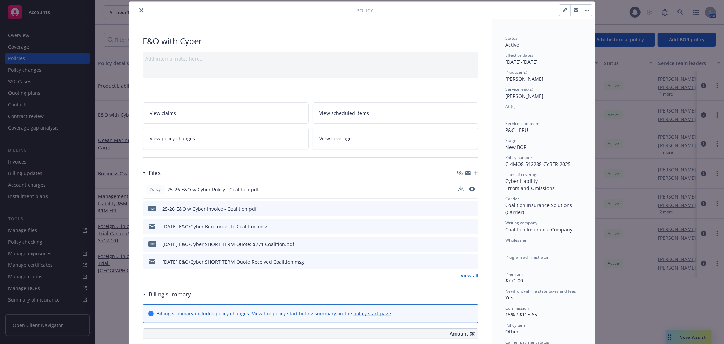
click at [462, 188] on div at bounding box center [466, 189] width 17 height 7
click at [462, 187] on div at bounding box center [466, 189] width 17 height 7
click at [458, 192] on button at bounding box center [460, 189] width 5 height 7
click at [460, 189] on icon "download file" at bounding box center [460, 188] width 5 height 5
click at [137, 8] on button "close" at bounding box center [141, 10] width 8 height 8
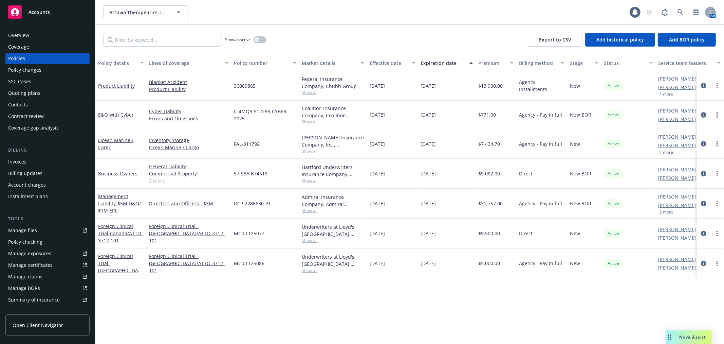
click at [35, 161] on div "Invoices" at bounding box center [47, 161] width 79 height 11
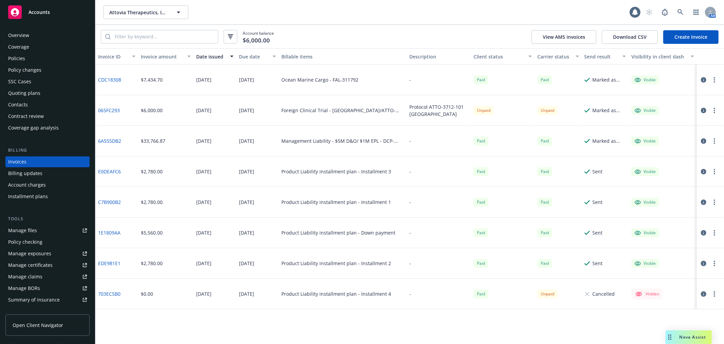
click at [692, 31] on link "Create Invoice" at bounding box center [690, 37] width 55 height 14
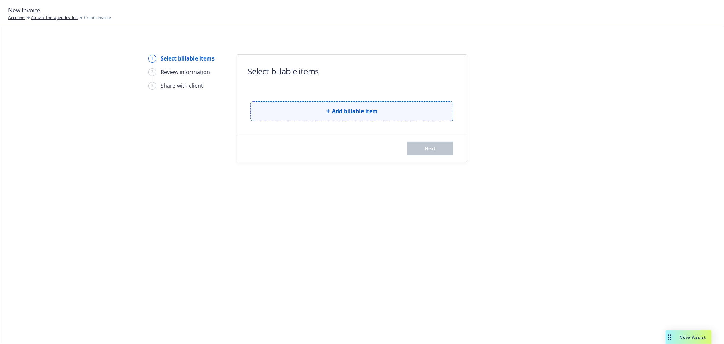
click at [357, 101] on button "Add billable item" at bounding box center [352, 111] width 203 height 20
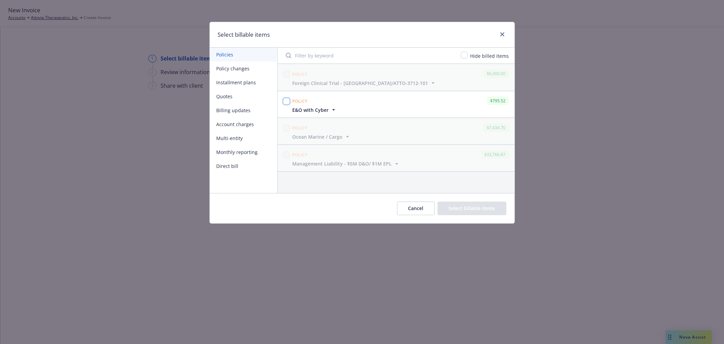
click at [287, 99] on input "checkbox" at bounding box center [286, 101] width 7 height 7
checkbox input "true"
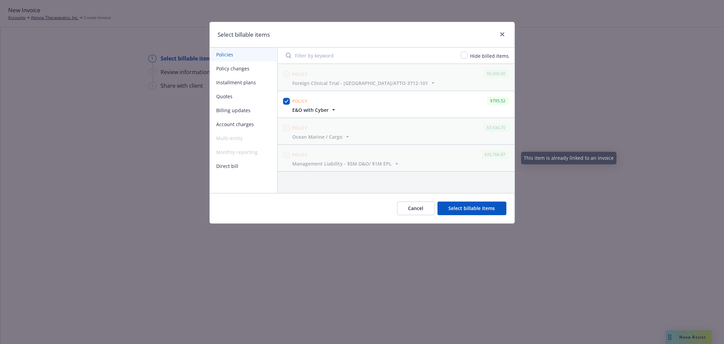
click at [486, 209] on button "Select billable items" at bounding box center [472, 208] width 69 height 14
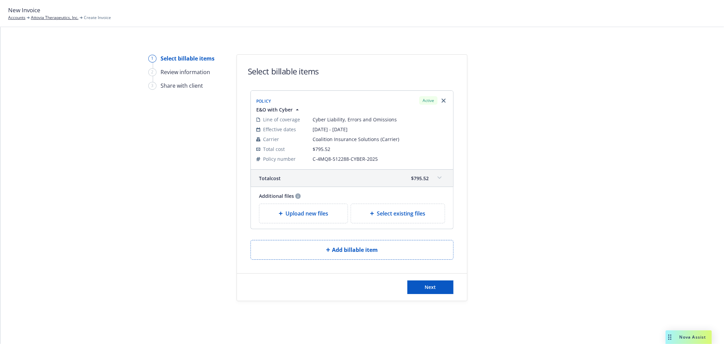
click at [307, 223] on div "Upload new files" at bounding box center [303, 213] width 89 height 20
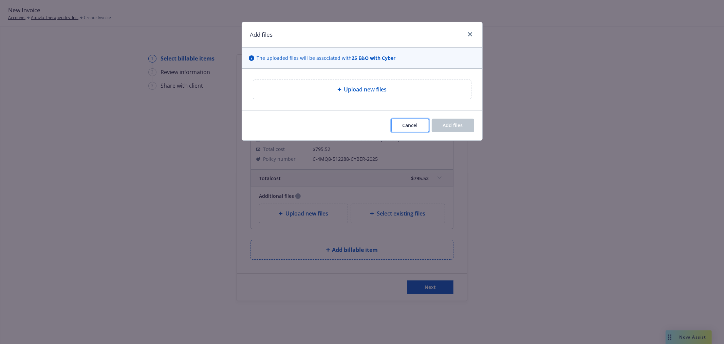
click at [417, 127] on span "Cancel" at bounding box center [410, 125] width 15 height 6
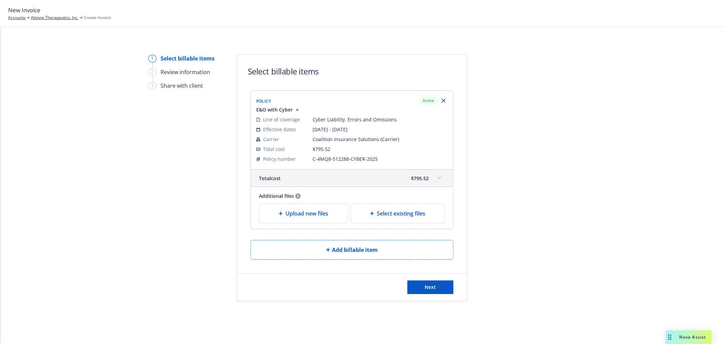
click at [400, 201] on div "Additional files Upload new files Select existing files" at bounding box center [352, 208] width 203 height 42
click at [401, 206] on div "Select existing files" at bounding box center [398, 213] width 94 height 19
select select "Invoice - Third Party"
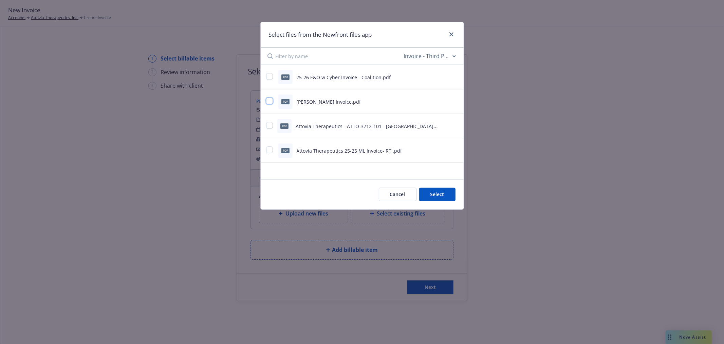
click at [268, 102] on input "checkbox" at bounding box center [269, 100] width 7 height 7
checkbox input "true"
click at [425, 187] on div "Cancel Select 1 file" at bounding box center [362, 194] width 203 height 30
click at [428, 199] on button "Select 1 file" at bounding box center [431, 194] width 49 height 14
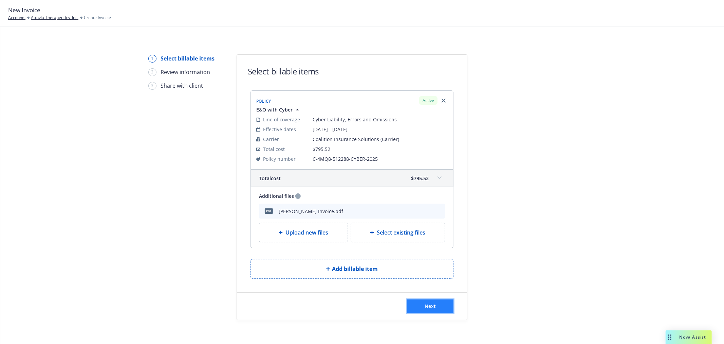
click at [440, 312] on button "Next" at bounding box center [430, 306] width 46 height 14
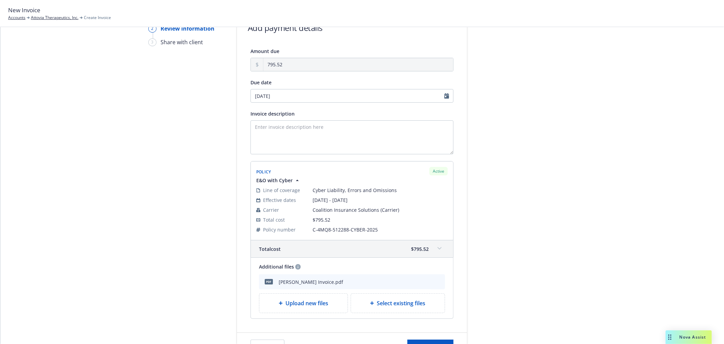
scroll to position [104, 0]
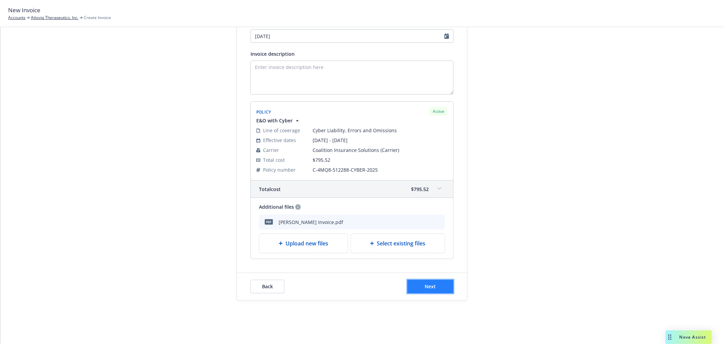
click at [439, 282] on button "Next" at bounding box center [430, 286] width 46 height 14
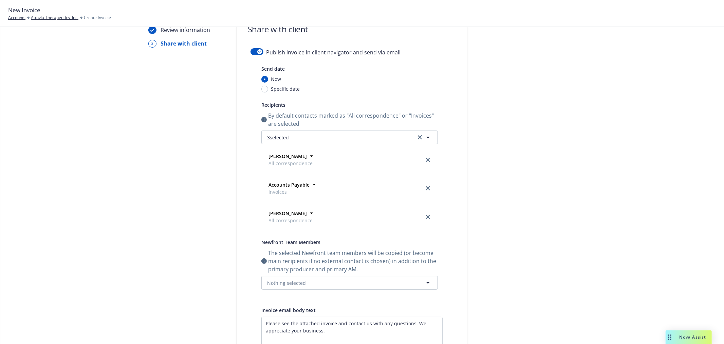
scroll to position [0, 0]
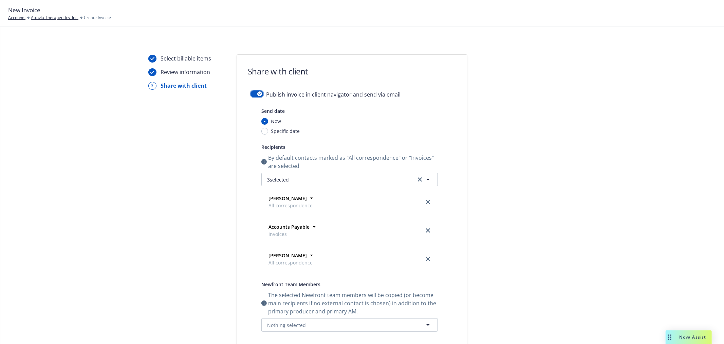
click at [258, 94] on icon "button" at bounding box center [259, 94] width 3 height 2
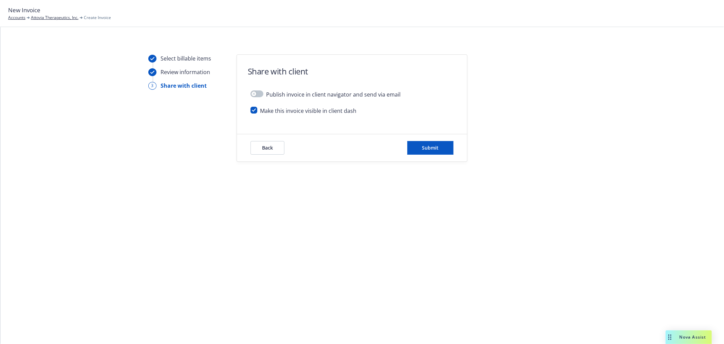
click at [454, 142] on div "Back Submit" at bounding box center [352, 147] width 230 height 27
click at [452, 143] on button "Submit" at bounding box center [430, 148] width 46 height 14
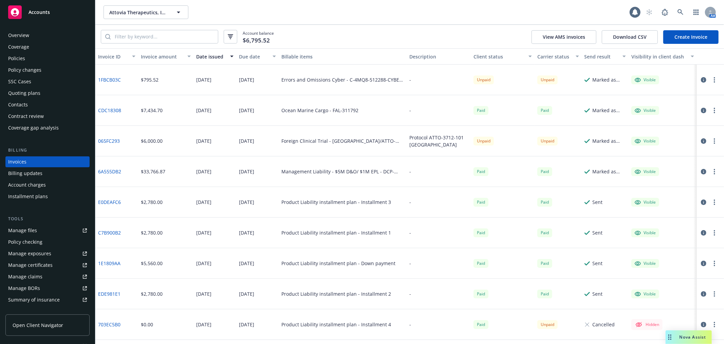
click at [711, 78] on button "button" at bounding box center [715, 80] width 8 height 8
click at [656, 161] on link "Download invoice PDF" at bounding box center [675, 161] width 87 height 14
click at [25, 60] on div "Policies" at bounding box center [47, 58] width 79 height 11
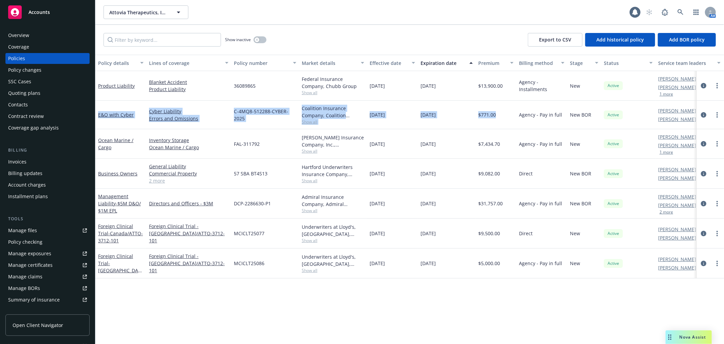
drag, startPoint x: 98, startPoint y: 119, endPoint x: 503, endPoint y: 117, distance: 404.4
click at [503, 117] on div "E&O with Cyber Cyber Liability Errors and Omissions C-4MQ8-512288-CYBER-2025 Co…" at bounding box center [422, 115] width 655 height 29
copy div "E&O with Cyber Cyber Liability Errors and Omissions C-4MQ8-512288-CYBER-2025 Co…"
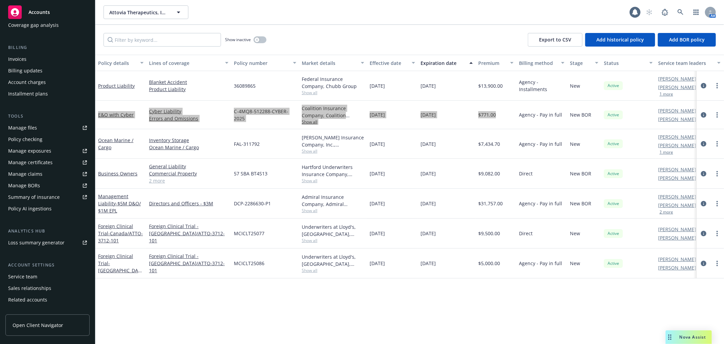
scroll to position [113, 0]
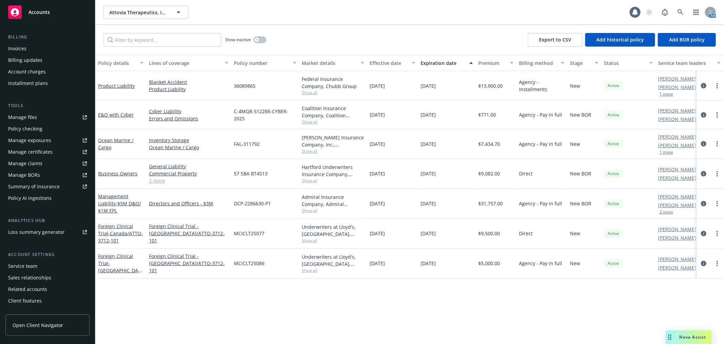
click at [542, 319] on div "Policy details Lines of coverage Policy number Market details Effective date Ex…" at bounding box center [409, 199] width 629 height 289
click at [130, 142] on link "Ocean Marine / Cargo" at bounding box center [115, 144] width 35 height 14
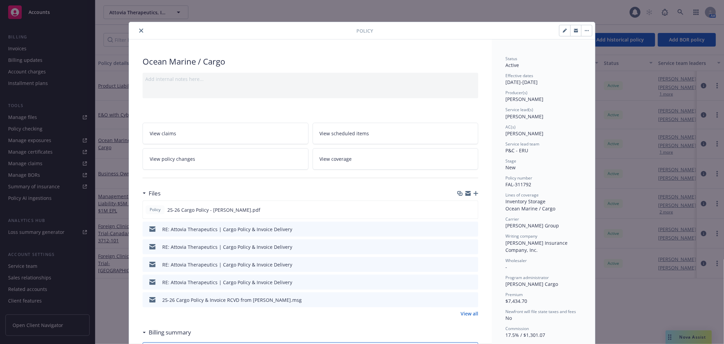
click at [140, 30] on icon "close" at bounding box center [141, 31] width 4 height 4
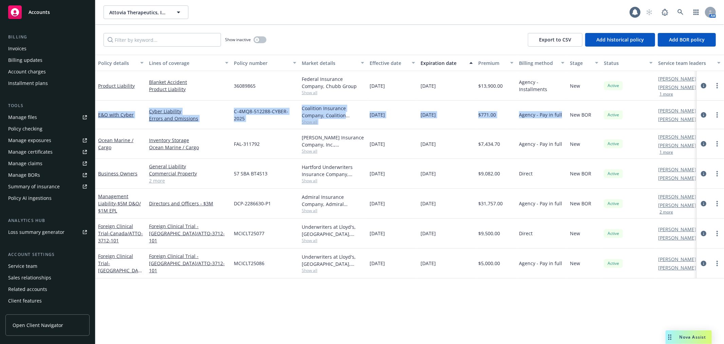
drag, startPoint x: 98, startPoint y: 116, endPoint x: 561, endPoint y: 117, distance: 462.4
click at [561, 117] on div "E&O with Cyber Cyber Liability Errors and Omissions C-4MQ8-512288-CYBER-2025 Co…" at bounding box center [422, 115] width 655 height 29
copy div "E&O with Cyber Cyber Liability Errors and Omissions C-4MQ8-512288-CYBER-2025 Co…"
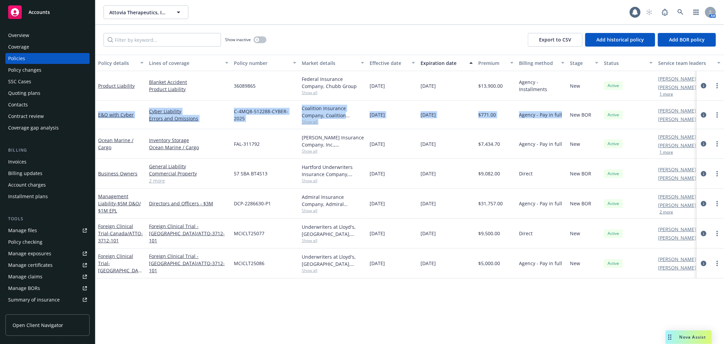
click at [26, 165] on div "Invoices" at bounding box center [47, 161] width 79 height 11
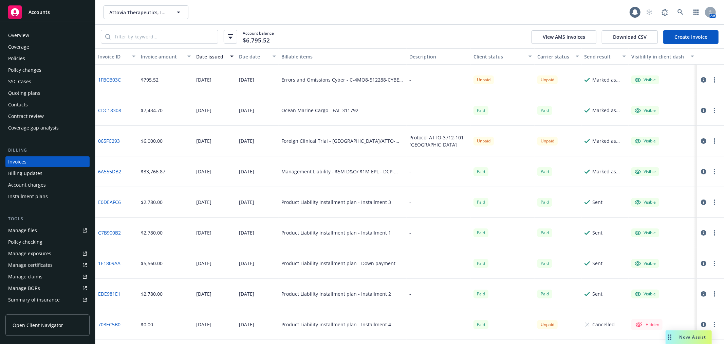
click at [714, 83] on button "button" at bounding box center [715, 80] width 8 height 8
click at [692, 118] on link "Copy invoice URL" at bounding box center [675, 121] width 87 height 14
click at [32, 63] on div "Policies" at bounding box center [47, 58] width 79 height 11
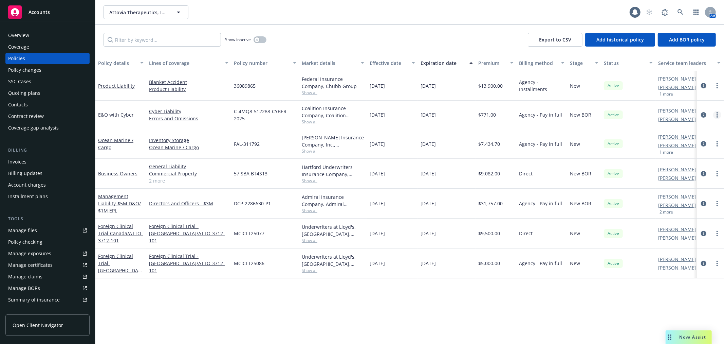
click at [720, 117] on link "more" at bounding box center [717, 115] width 8 height 8
click at [682, 209] on link "Copy logging email" at bounding box center [681, 210] width 80 height 14
